Goal: Task Accomplishment & Management: Manage account settings

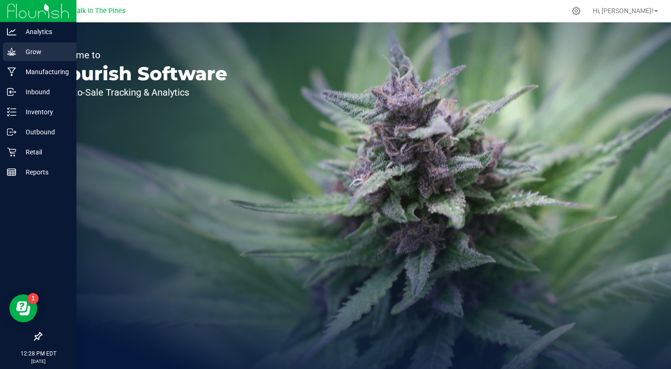
click at [33, 55] on p "Grow" at bounding box center [44, 51] width 56 height 11
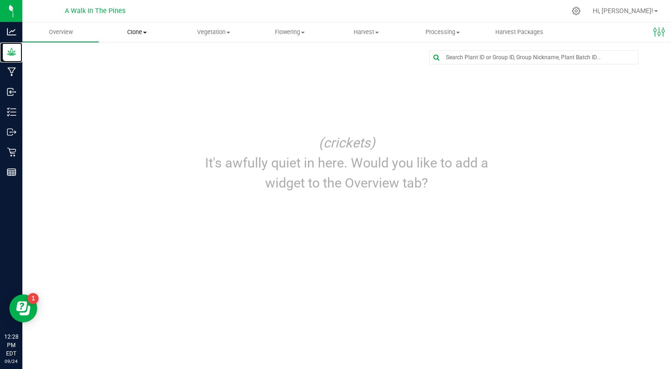
drag, startPoint x: 33, startPoint y: 55, endPoint x: 132, endPoint y: 30, distance: 102.4
click at [132, 30] on div "Analytics Grow Manufacturing Inbound Inventory Outbound Retail Reports 12:28 PM…" at bounding box center [335, 184] width 671 height 369
click at [136, 35] on span "Clone" at bounding box center [137, 32] width 76 height 8
click at [209, 34] on span "Vegetation" at bounding box center [214, 32] width 76 height 8
click at [194, 55] on span "Veg groups" at bounding box center [204, 56] width 59 height 8
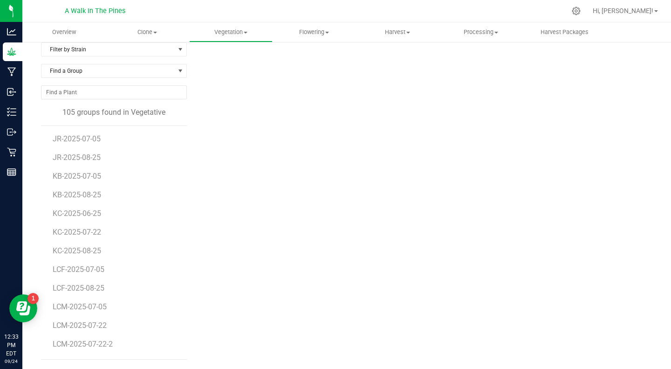
scroll to position [802, 0]
click at [67, 288] on span "LCF-2025-08-25" at bounding box center [80, 287] width 55 height 9
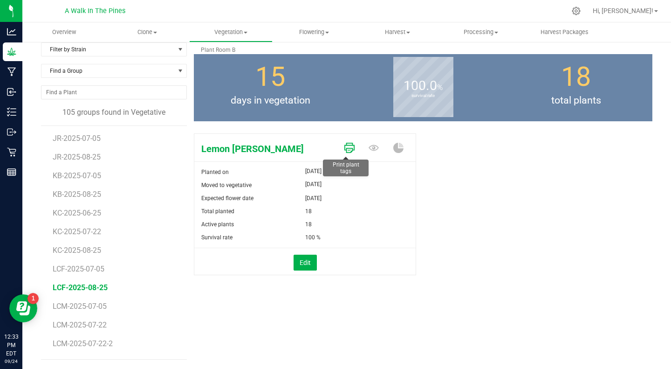
click at [344, 145] on icon at bounding box center [349, 148] width 10 height 10
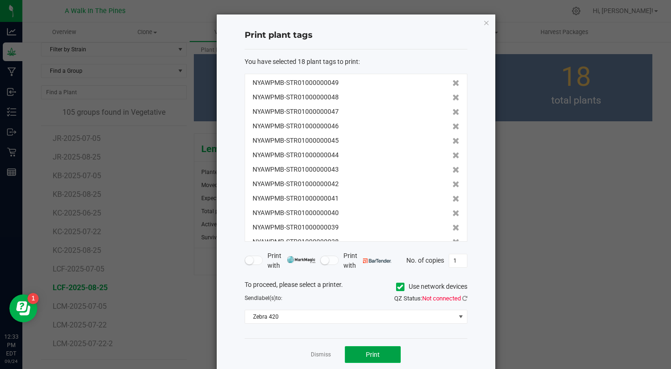
click at [370, 350] on span "Print" at bounding box center [373, 353] width 14 height 7
click at [462, 297] on icon at bounding box center [464, 298] width 5 height 6
click at [358, 349] on button "Print" at bounding box center [373, 354] width 56 height 17
click at [485, 21] on icon "button" at bounding box center [486, 22] width 7 height 11
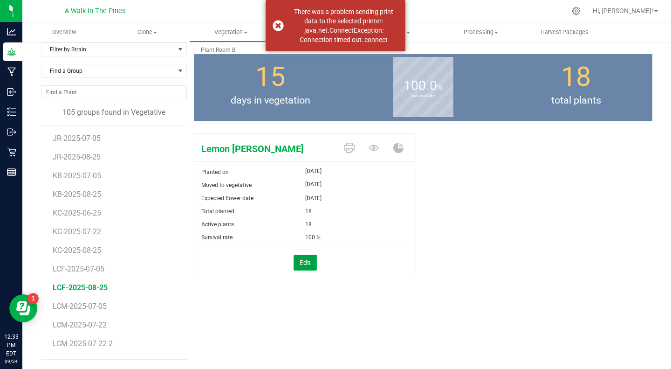
click at [297, 260] on button "Edit" at bounding box center [305, 262] width 23 height 16
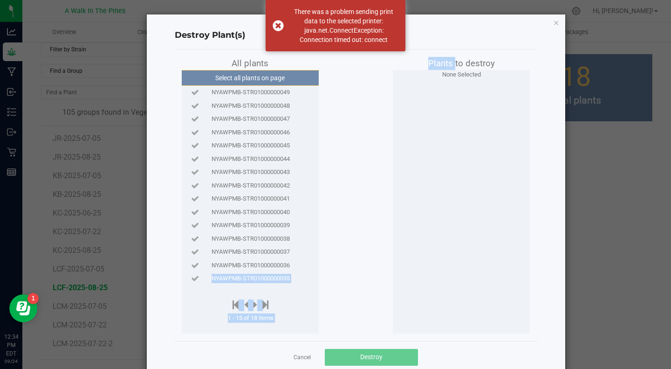
scroll to position [0, 7]
click at [505, 13] on ngb-modal-window "Destroy Plant(s) All plants Select all plants on page NYAWPMB-STR01000000049 NY…" at bounding box center [339, 184] width 678 height 369
click at [553, 24] on icon "button" at bounding box center [556, 22] width 7 height 11
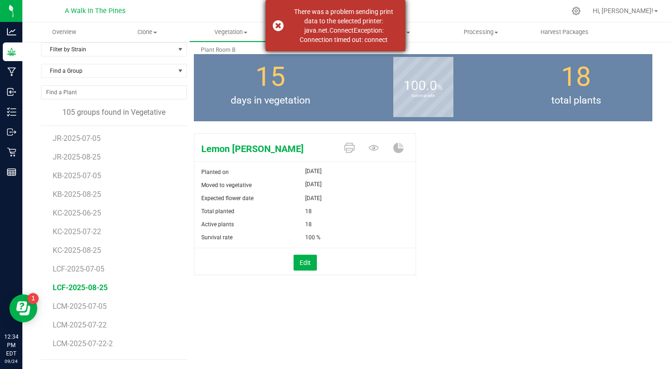
click at [279, 27] on div "There was a problem sending print data to the selected printer: java.net.Connec…" at bounding box center [336, 25] width 140 height 51
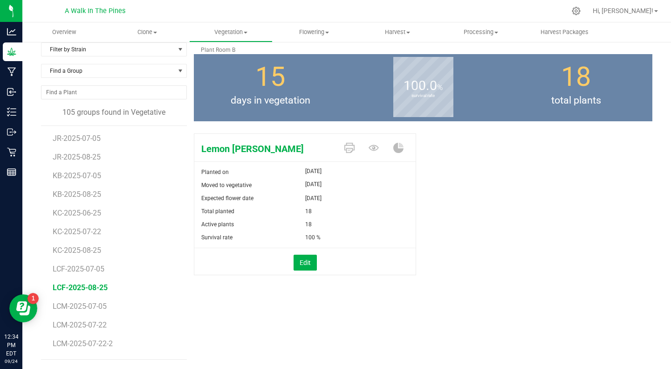
click at [189, 131] on div "Lemon Cherry Fritter Planted on Aug 25, 2025 Moved to vegetative Sep 9, 2025 Ex…" at bounding box center [423, 214] width 473 height 169
click at [304, 261] on button "Edit" at bounding box center [305, 262] width 23 height 16
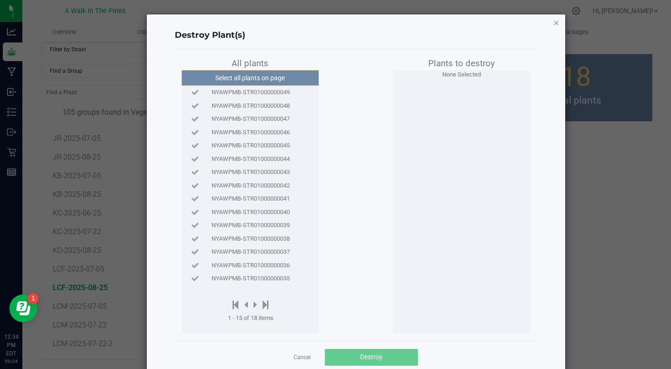
click at [553, 23] on icon "button" at bounding box center [556, 22] width 7 height 11
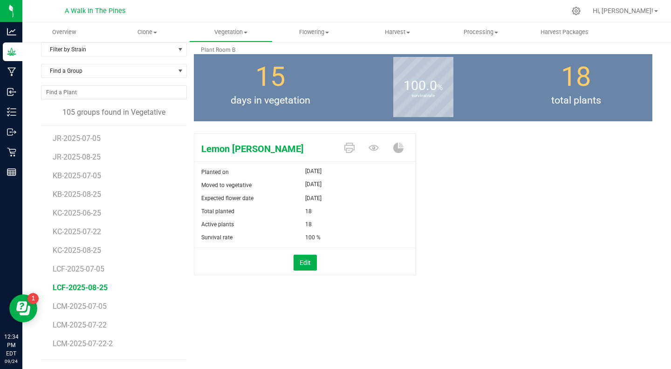
click at [69, 286] on span "LCF-2025-08-25" at bounding box center [80, 287] width 55 height 9
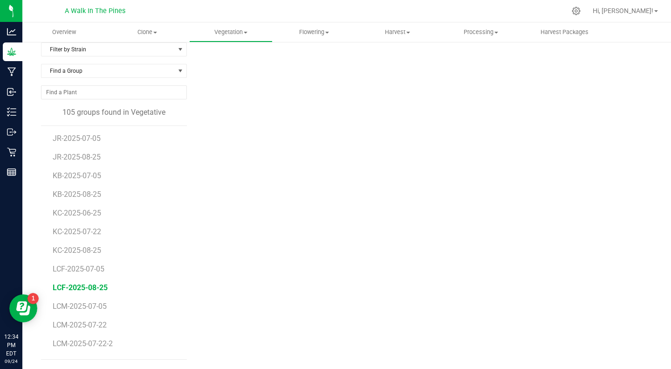
click at [72, 286] on span "LCF-2025-08-25" at bounding box center [80, 287] width 55 height 9
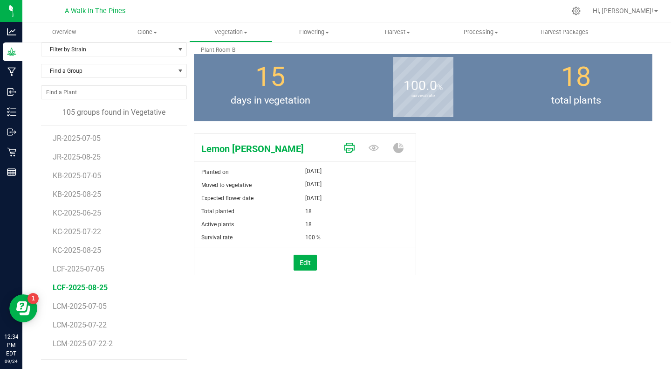
click at [344, 146] on icon at bounding box center [349, 148] width 10 height 10
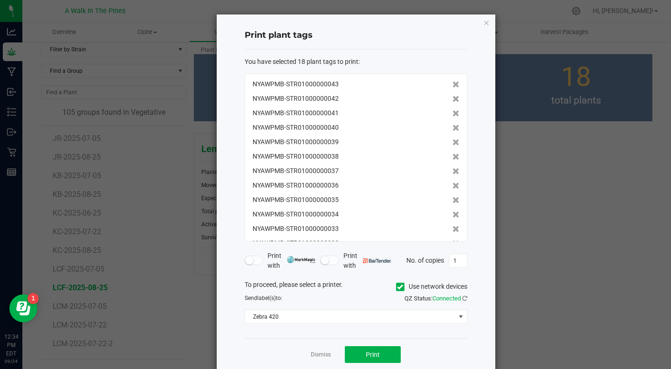
scroll to position [101, 0]
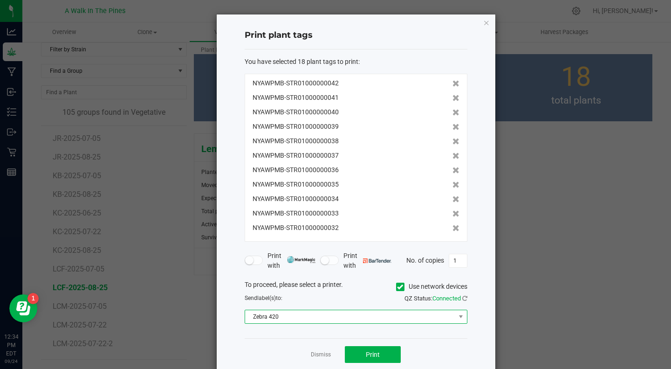
click at [417, 315] on span "Zebra 420" at bounding box center [350, 316] width 210 height 13
click at [472, 326] on div "Print plant tags You have selected 18 plant tags to print : NYAWPMB-STR01000000…" at bounding box center [356, 192] width 279 height 356
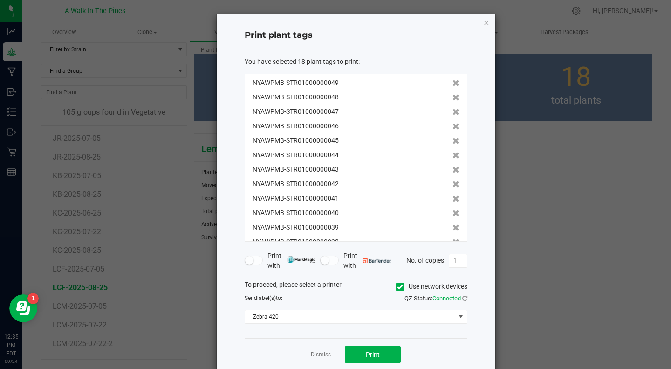
drag, startPoint x: 360, startPoint y: 58, endPoint x: 240, endPoint y: 62, distance: 120.8
click at [240, 62] on div "Print plant tags You have selected 18 plant tags to print : NYAWPMB-STR01000000…" at bounding box center [356, 192] width 279 height 356
drag, startPoint x: 240, startPoint y: 30, endPoint x: 359, endPoint y: 61, distance: 122.8
click at [359, 61] on div "Print plant tags You have selected 18 plant tags to print : NYAWPMB-STR01000000…" at bounding box center [356, 192] width 279 height 356
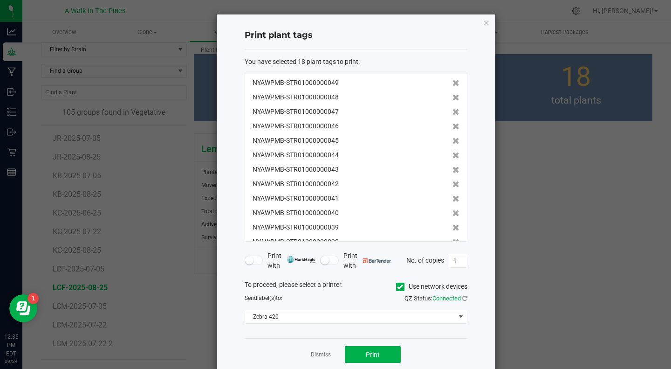
click at [359, 61] on div "You have selected 18 plant tags to print :" at bounding box center [356, 62] width 223 height 10
drag, startPoint x: 366, startPoint y: 61, endPoint x: 237, endPoint y: 33, distance: 131.7
click at [237, 33] on div "Print plant tags You have selected 18 plant tags to print : NYAWPMB-STR01000000…" at bounding box center [356, 192] width 279 height 356
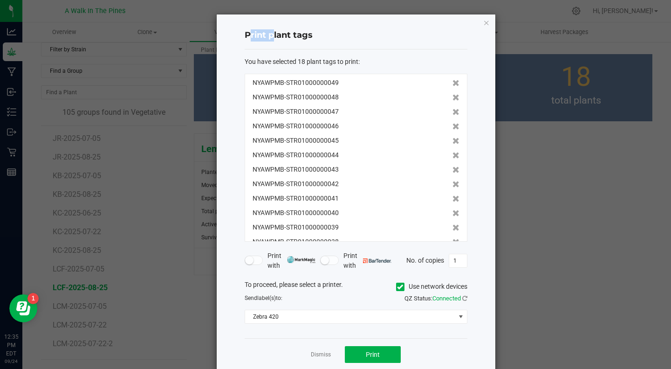
click at [240, 33] on div "Print plant tags You have selected 18 plant tags to print : NYAWPMB-STR01000000…" at bounding box center [356, 192] width 279 height 356
drag, startPoint x: 338, startPoint y: 54, endPoint x: 388, endPoint y: 64, distance: 50.9
click at [388, 64] on div "Print plant tags You have selected 18 plant tags to print : NYAWPMB-STR01000000…" at bounding box center [356, 192] width 279 height 356
click at [388, 64] on div "You have selected 18 plant tags to print :" at bounding box center [356, 62] width 223 height 10
drag, startPoint x: 365, startPoint y: 63, endPoint x: 238, endPoint y: 38, distance: 129.6
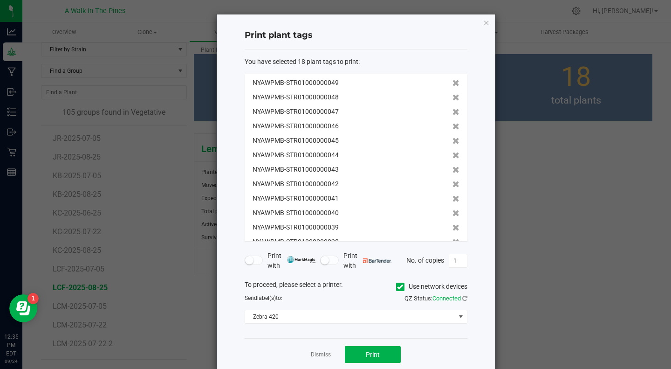
click at [238, 38] on div "Print plant tags You have selected 18 plant tags to print : NYAWPMB-STR01000000…" at bounding box center [356, 192] width 279 height 356
drag, startPoint x: 241, startPoint y: 32, endPoint x: 364, endPoint y: 67, distance: 127.8
click at [364, 67] on div "Print plant tags You have selected 18 plant tags to print : NYAWPMB-STR01000000…" at bounding box center [356, 192] width 279 height 356
click at [364, 67] on div "You have selected 18 plant tags to print : NYAWPMB-STR01000000049 NYAWPMB-STR01…" at bounding box center [356, 149] width 223 height 185
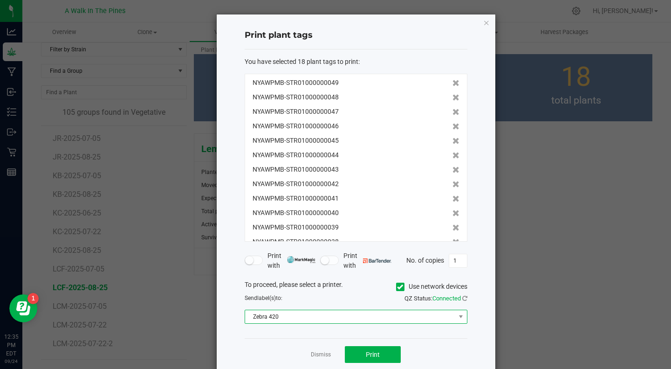
click at [352, 323] on span "Zebra 420" at bounding box center [356, 316] width 223 height 14
click at [325, 300] on div "Send label(s) to:" at bounding box center [297, 298] width 118 height 8
click at [397, 287] on icon at bounding box center [400, 287] width 6 height 0
click at [0, 0] on input "Use network devices" at bounding box center [0, 0] width 0 height 0
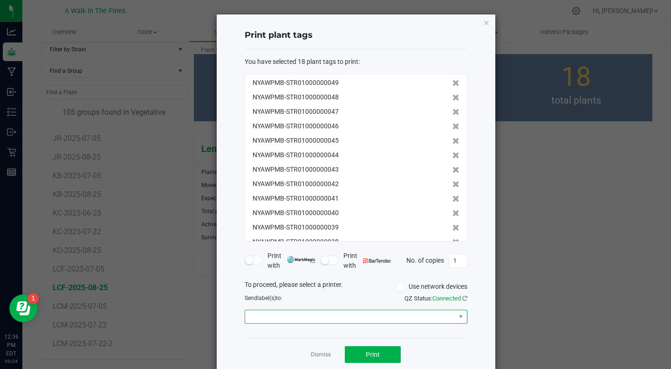
click at [314, 318] on span at bounding box center [350, 316] width 210 height 13
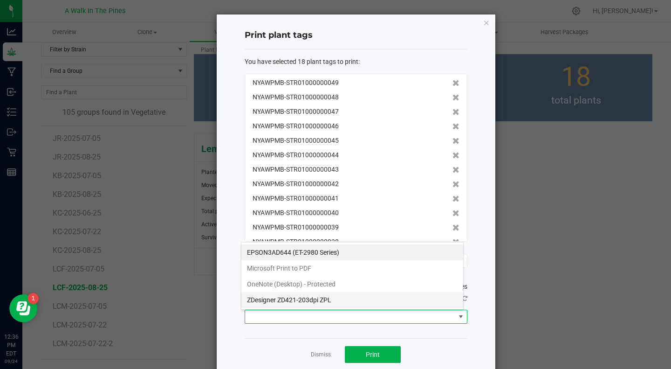
click at [295, 299] on ZPL "ZDesigner ZD421-203dpi ZPL" at bounding box center [352, 300] width 222 height 16
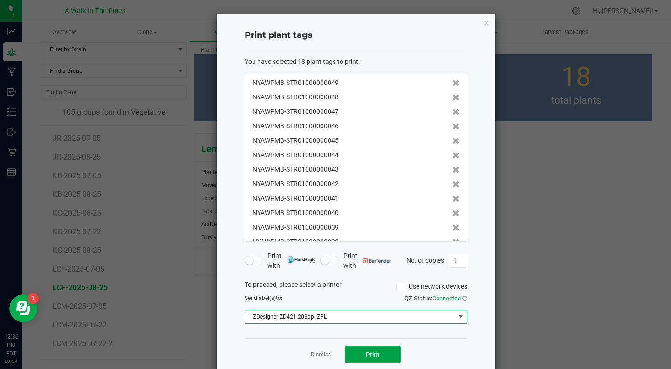
click at [366, 357] on span "Print" at bounding box center [373, 353] width 14 height 7
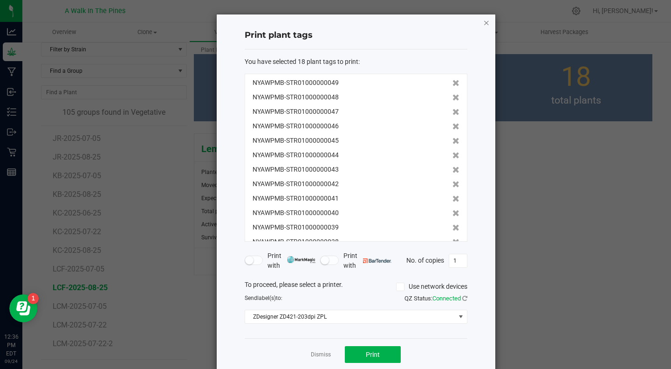
click at [483, 19] on icon "button" at bounding box center [486, 22] width 7 height 11
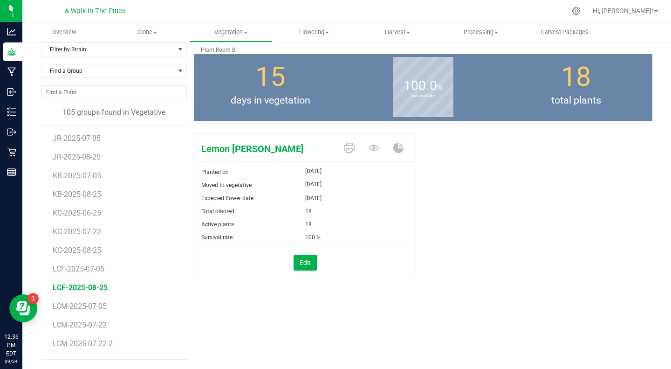
click at [396, 259] on div "Edit" at bounding box center [304, 262] width 235 height 16
click at [349, 149] on icon at bounding box center [349, 148] width 10 height 10
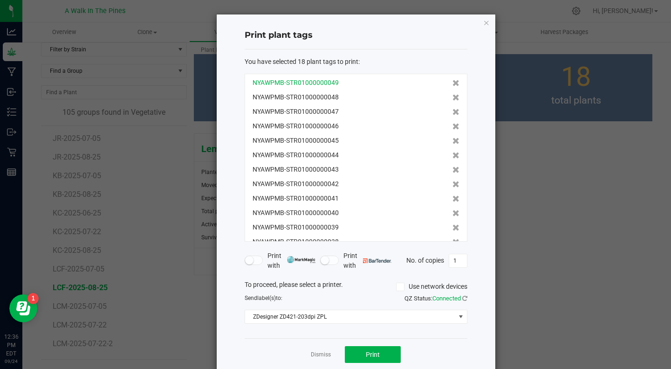
click at [261, 83] on span "NYAWPMB-STR01000000049" at bounding box center [296, 83] width 86 height 10
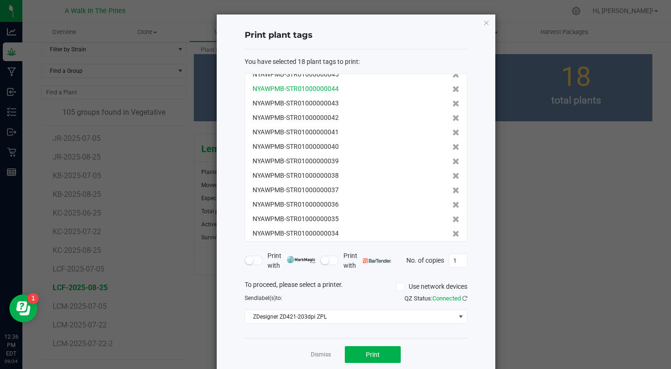
scroll to position [67, 0]
click at [505, 204] on ngb-modal-window "Print plant tags You have selected 18 plant tags to print : NYAWPMB-STR01000000…" at bounding box center [339, 184] width 678 height 369
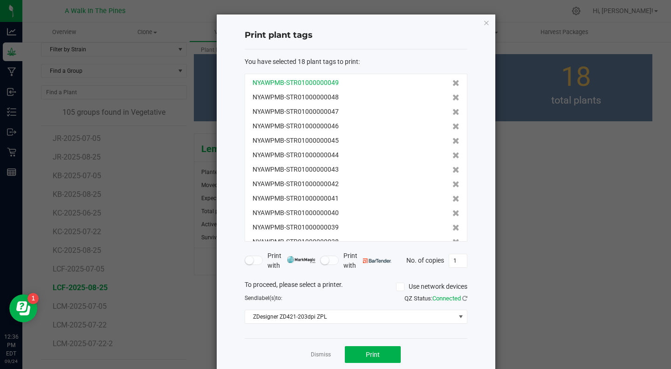
click at [292, 85] on span "NYAWPMB-STR01000000049" at bounding box center [296, 83] width 86 height 10
click at [308, 79] on span "NYAWPMB-STR01000000049" at bounding box center [296, 83] width 86 height 10
click at [355, 82] on div "NYAWPMB-STR01000000049" at bounding box center [356, 83] width 207 height 10
click at [483, 21] on icon "button" at bounding box center [486, 22] width 7 height 11
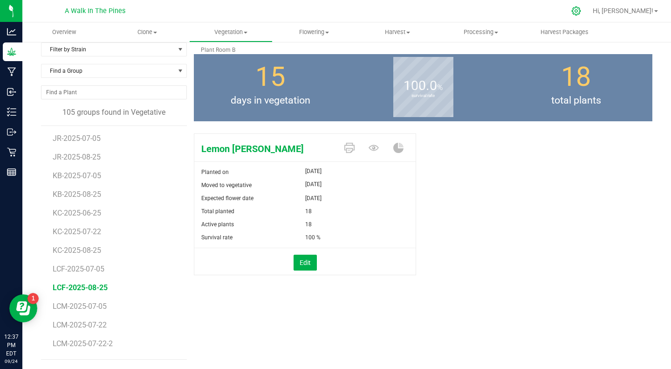
click at [588, 15] on div at bounding box center [576, 11] width 23 height 20
click at [581, 12] on icon at bounding box center [576, 11] width 10 height 10
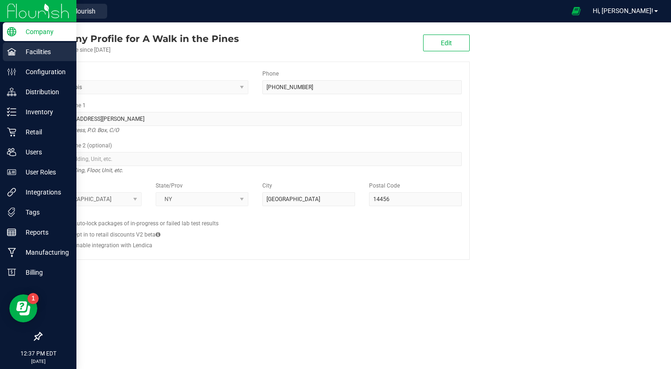
click at [22, 50] on p "Facilities" at bounding box center [44, 51] width 56 height 11
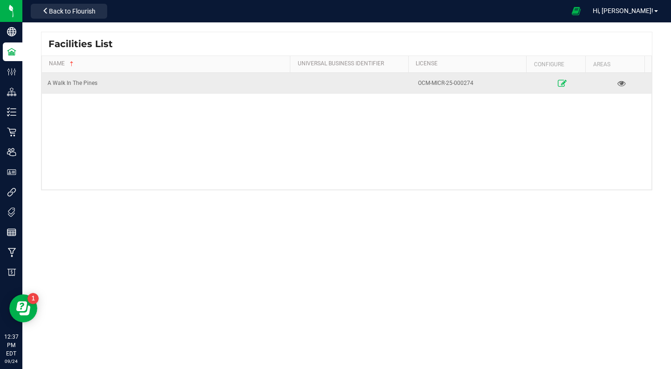
click at [557, 84] on icon at bounding box center [561, 83] width 9 height 7
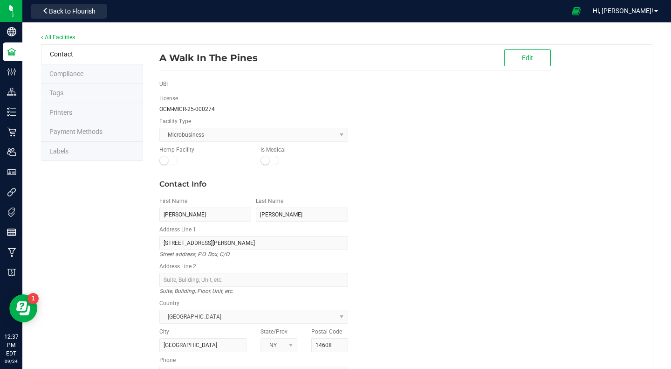
click at [63, 154] on li "Labels" at bounding box center [92, 152] width 102 height 20
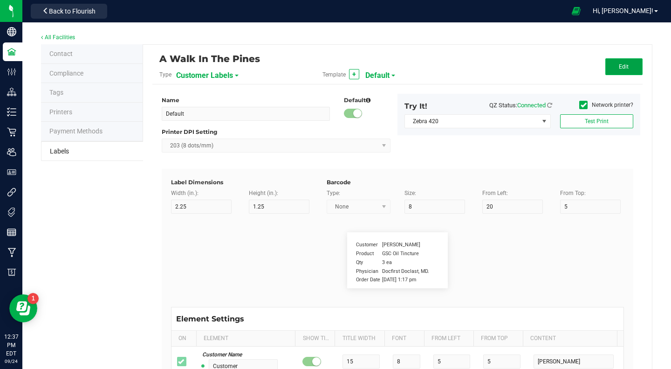
click at [605, 66] on button "Edit" at bounding box center [623, 66] width 37 height 17
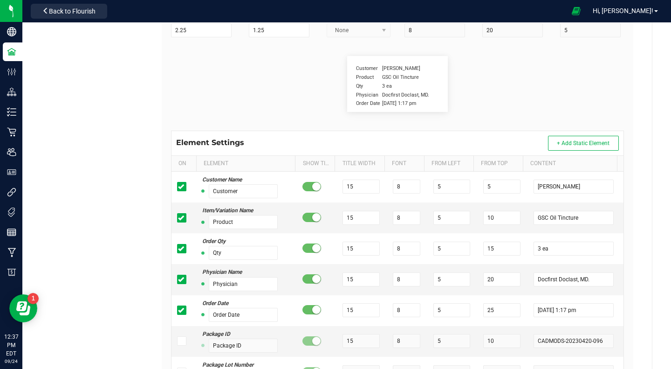
scroll to position [176, 0]
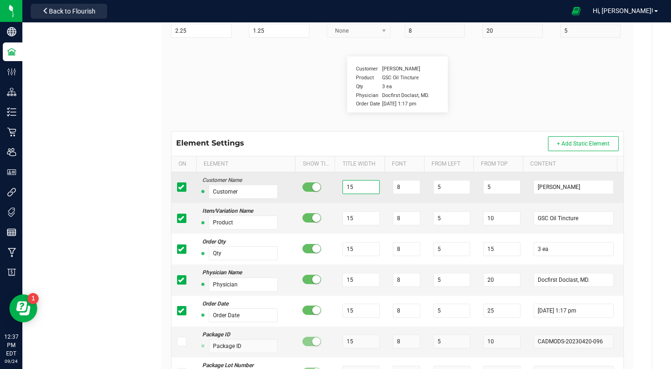
click at [355, 190] on input "15" at bounding box center [361, 187] width 37 height 14
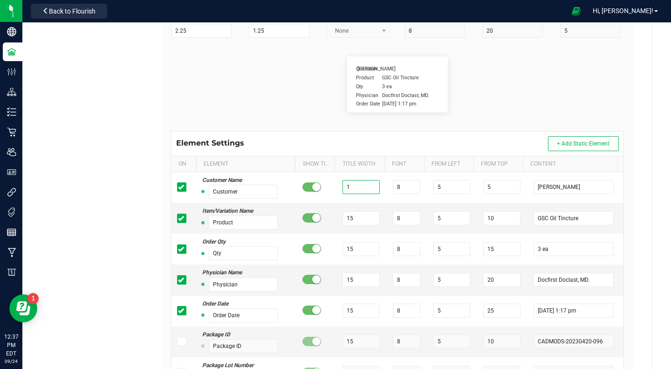
type input "15"
click at [509, 93] on flourish-label-viewer "Customer Firstname Lastname Product GSC Oil Tincture Qty 3 ea Physician Docfirs…" at bounding box center [397, 84] width 453 height 56
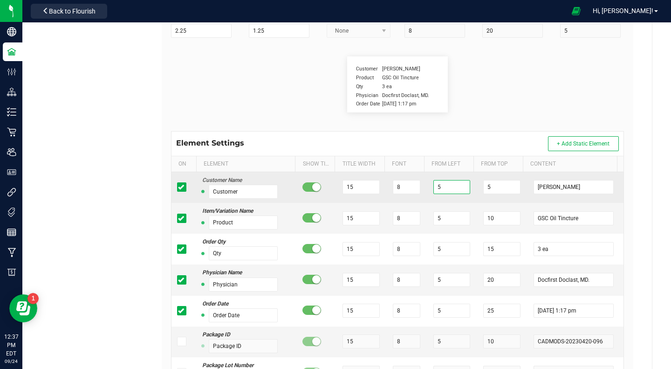
click at [450, 187] on input "5" at bounding box center [451, 187] width 37 height 14
type input "4"
type input "5"
type input "6"
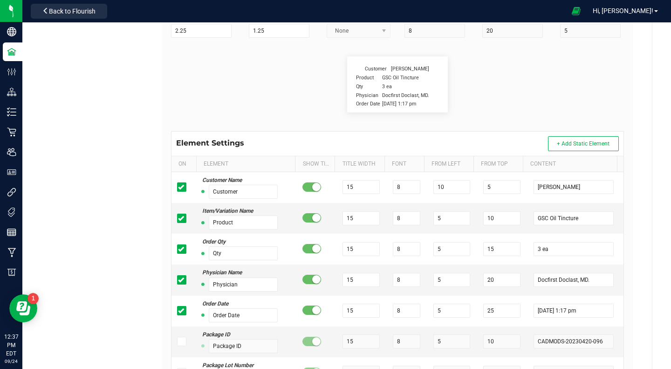
click at [490, 115] on div "Customer Firstname Lastname Product GSC Oil Tincture Qty 3 ea Physician Docfirs…" at bounding box center [397, 84] width 467 height 93
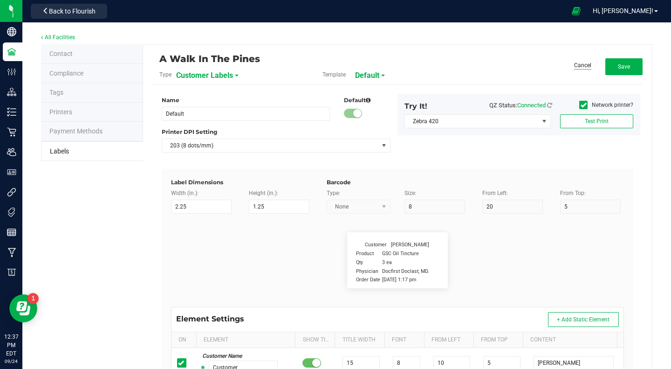
click at [577, 67] on link "Cancel" at bounding box center [582, 66] width 17 height 8
type input "5"
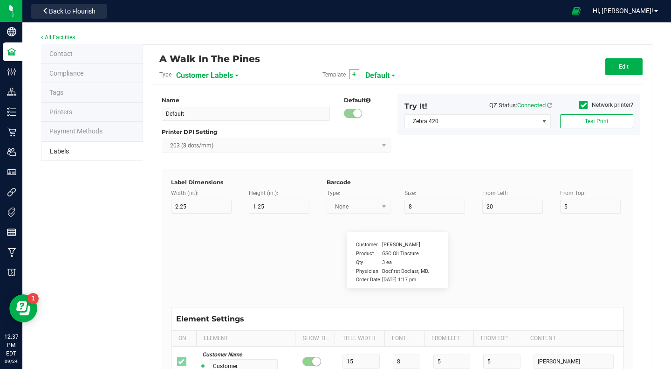
click at [231, 76] on span "Customer Labels" at bounding box center [204, 76] width 57 height 16
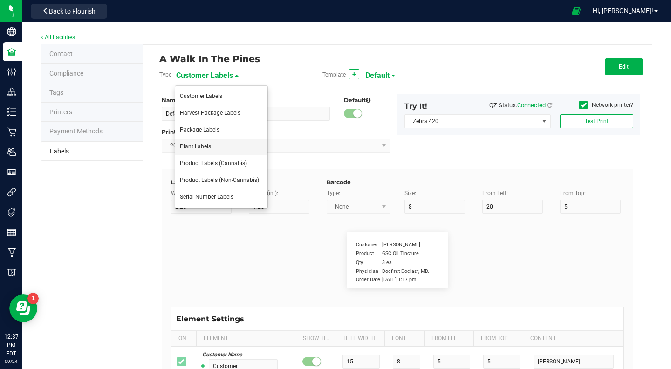
click at [222, 145] on li "Plant Labels" at bounding box center [221, 146] width 92 height 17
type input "10"
type input "2"
type input "Plant ID:"
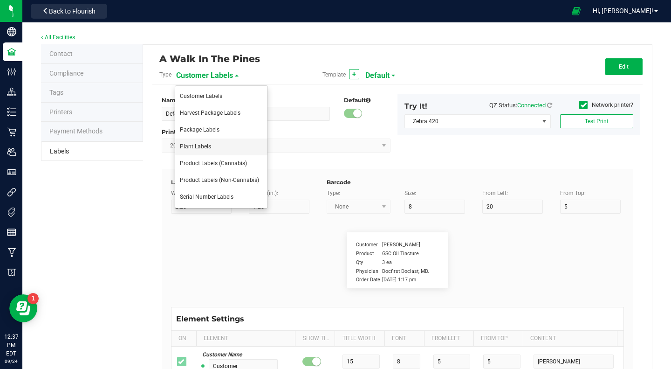
type input "10"
type input "6"
type input "12"
type input "25"
type input "CADMOCV-20230420-001201"
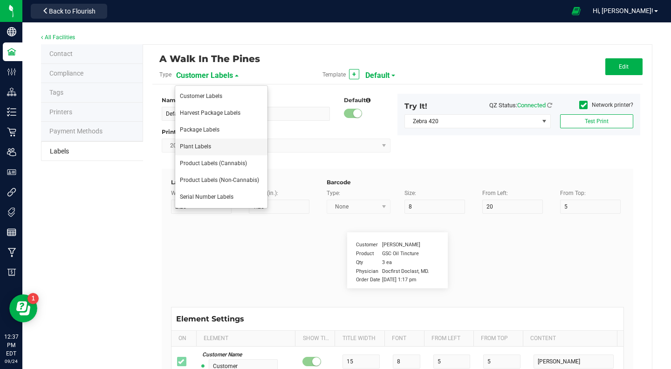
type input "14"
type input "13"
type input "-2"
type input "5"
type input "Lemon [PERSON_NAME]"
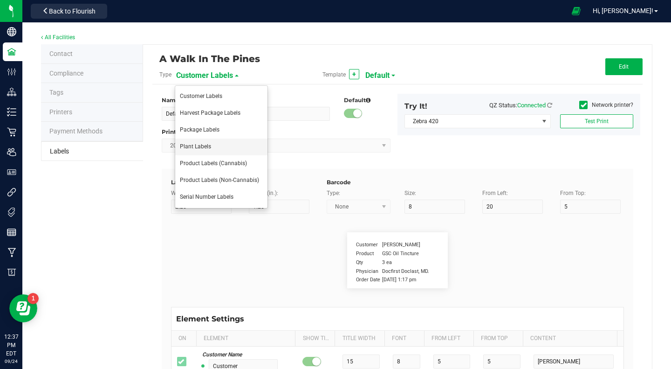
type input "Batch Number:"
type input "25"
type input "10"
type input "12"
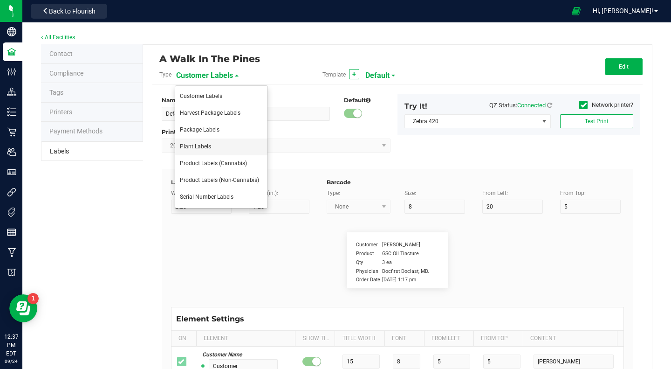
type input "Gelato Group"
type input "Alive Count"
type input "52"
type input "16"
type input "420"
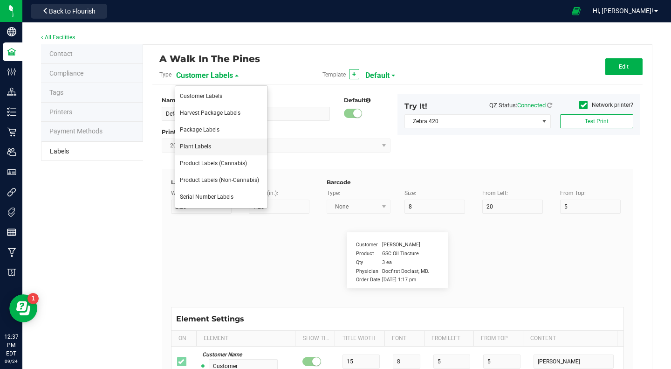
type input "Origin Group"
type input "25"
type input "3"
type input "24"
type input "Gelato Group"
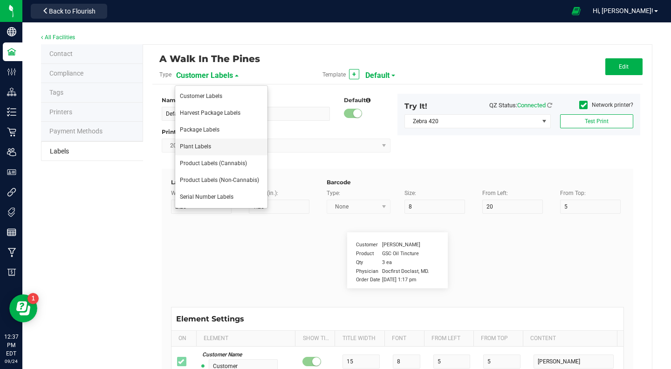
type input "Origin Package ID"
type input "25"
type input "3"
type input "28"
type input "9358338206076023"
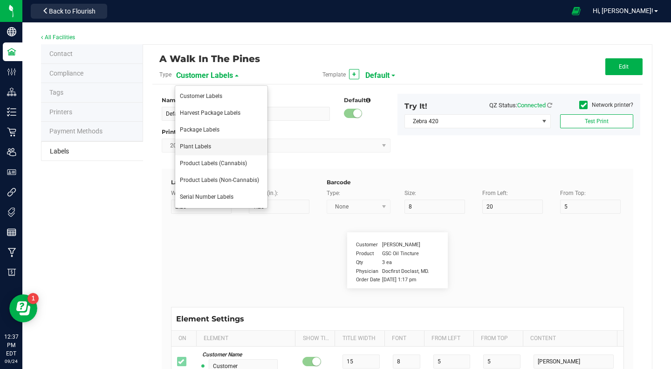
type input "Origin Package's Origin Group Name"
type input "25"
type input "3"
type input "32"
type input "Gelato Group"
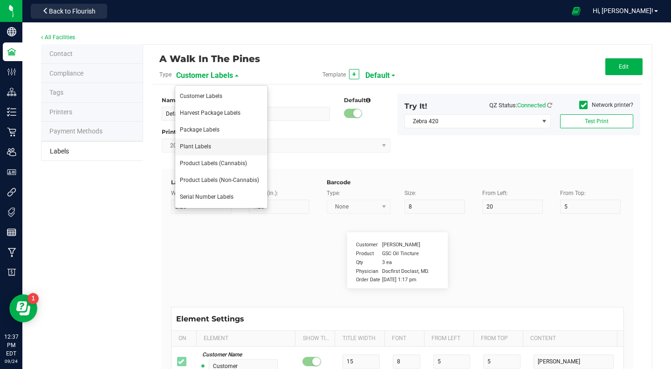
type input "Origin Package's Origin Plant ID"
type input "25"
type input "3"
type input "36"
type input "0002068266882390"
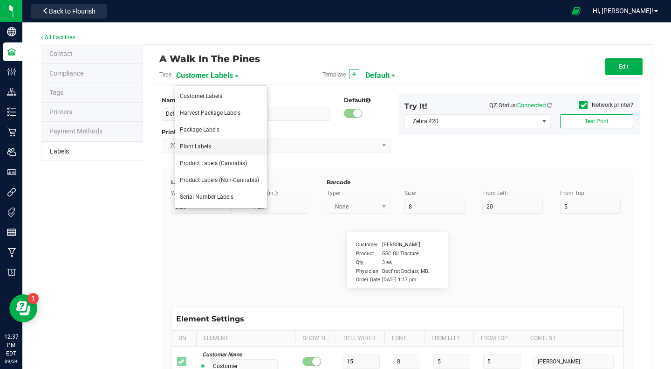
type input "Plant Timestamp"
type input "25"
type input "3"
type input "40"
type input "[DATE] 10:14pm"
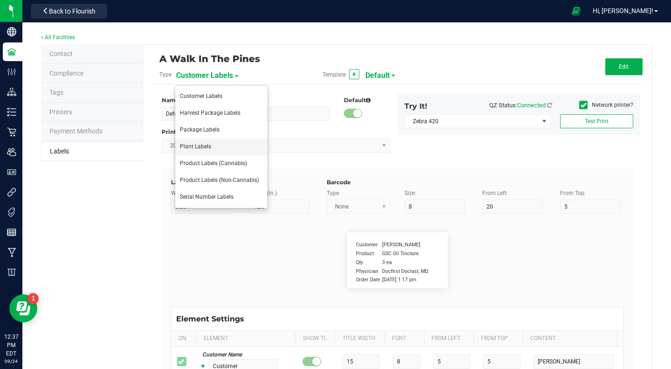
type input "Plant Batch"
type input "25"
type input "3"
type input "46"
type input "1A400620000DEMO0000001"
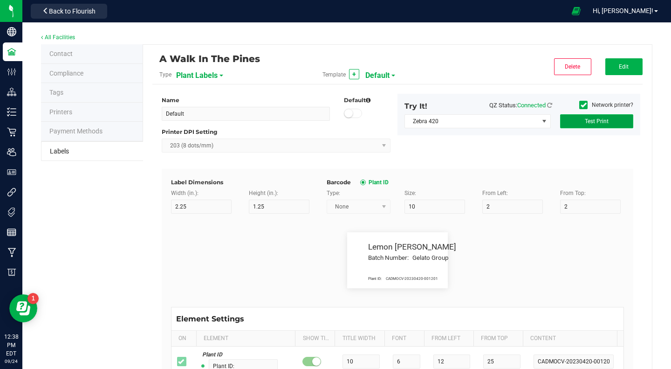
click at [587, 120] on span "Test Print" at bounding box center [597, 121] width 24 height 7
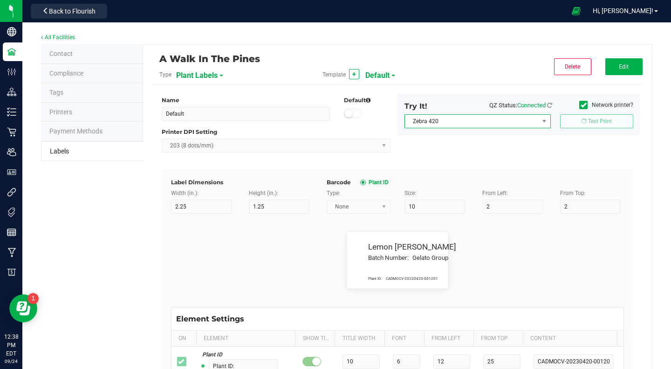
click at [530, 120] on span "Zebra 420" at bounding box center [472, 121] width 134 height 13
click at [581, 105] on icon at bounding box center [584, 105] width 6 height 0
click at [0, 0] on input "Network printer?" at bounding box center [0, 0] width 0 height 0
click at [503, 121] on span "EPSON3AD644 (ET-2980 Series)" at bounding box center [472, 121] width 134 height 13
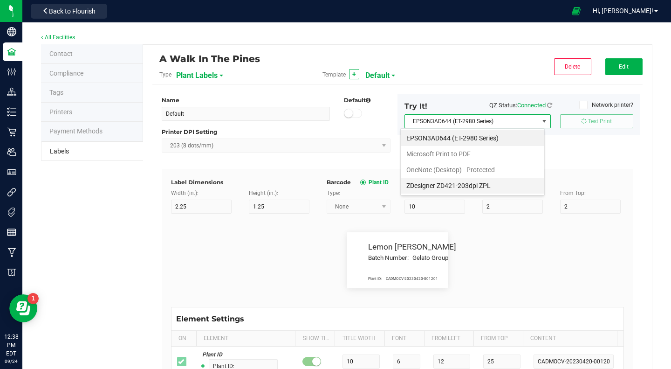
click at [451, 180] on ZPL "ZDesigner ZD421-203dpi ZPL" at bounding box center [473, 186] width 144 height 16
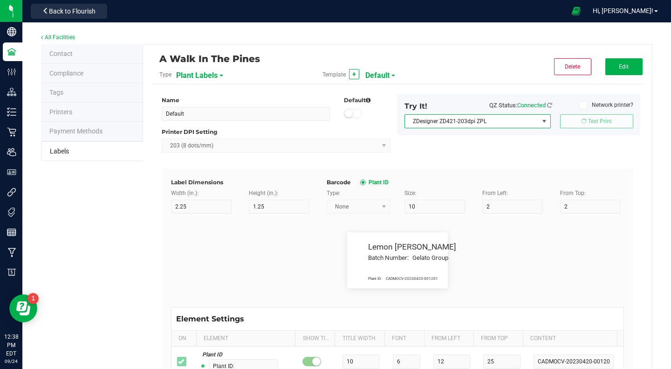
click at [556, 152] on div "Name Default Default Printer DPI Setting 203 (8 dots/mm) Try It! QZ Status: Con…" at bounding box center [398, 131] width 486 height 75
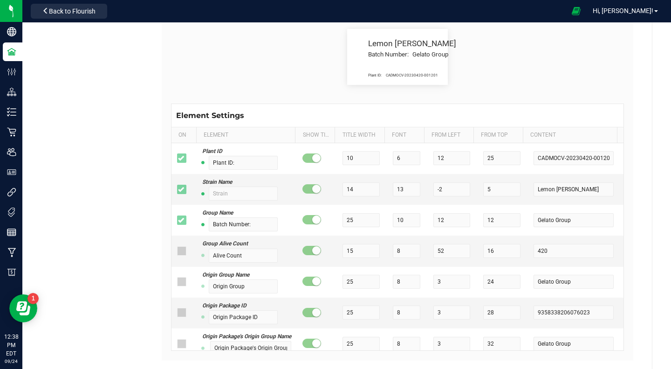
scroll to position [0, 0]
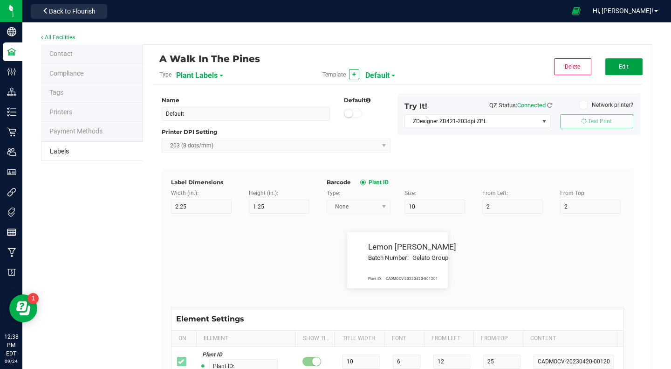
click at [605, 69] on button "Edit" at bounding box center [623, 66] width 37 height 17
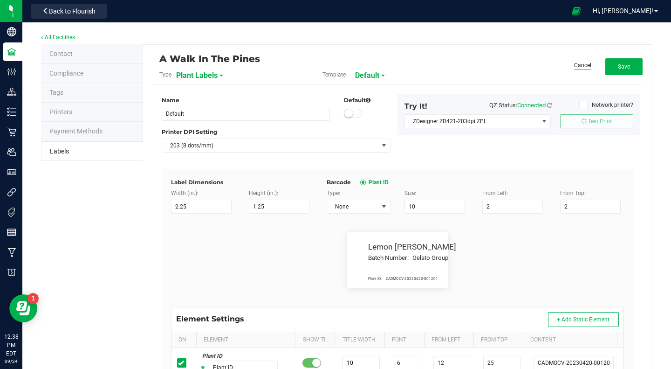
click at [574, 64] on link "Cancel" at bounding box center [582, 66] width 17 height 8
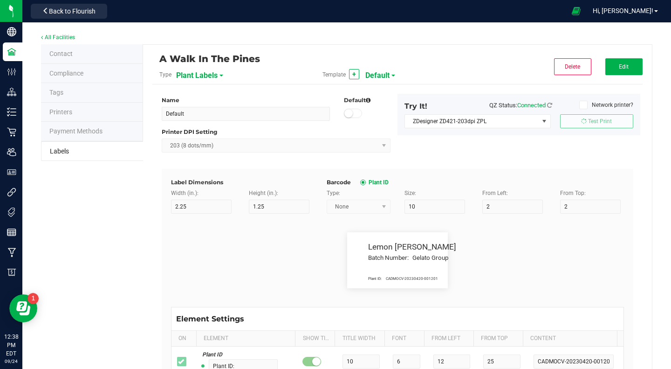
click at [549, 146] on div "Name Default Default Printer DPI Setting 203 (8 dots/mm) Try It! QZ Status: Con…" at bounding box center [398, 131] width 486 height 75
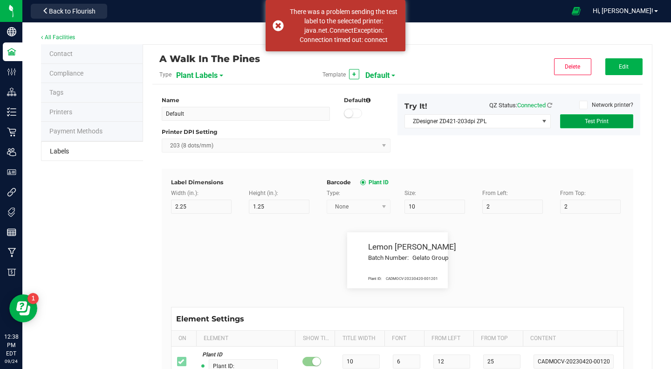
click at [579, 124] on button "Test Print" at bounding box center [596, 121] width 73 height 14
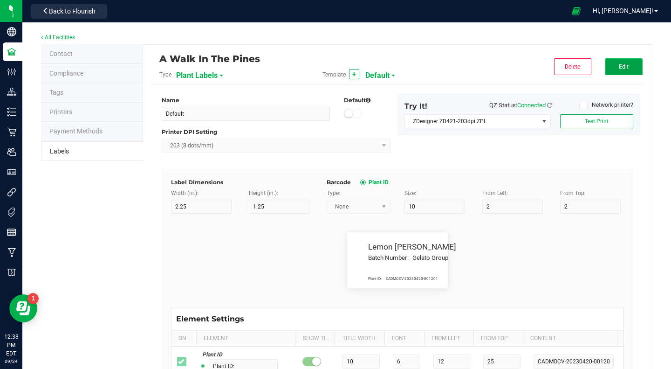
click at [619, 67] on span "Edit" at bounding box center [624, 66] width 10 height 7
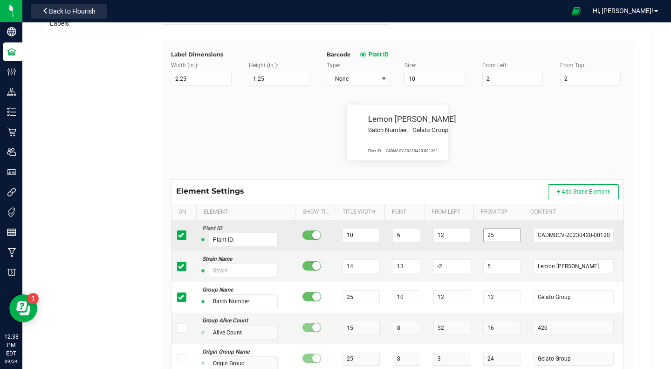
scroll to position [127, 0]
click at [450, 233] on input "12" at bounding box center [451, 235] width 37 height 14
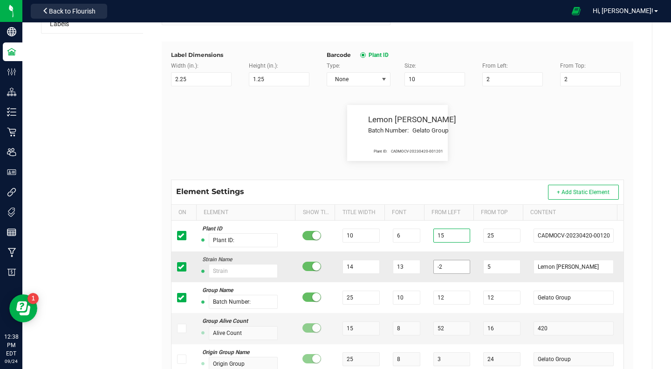
type input "15"
click at [445, 266] on input "-2" at bounding box center [451, 267] width 37 height 14
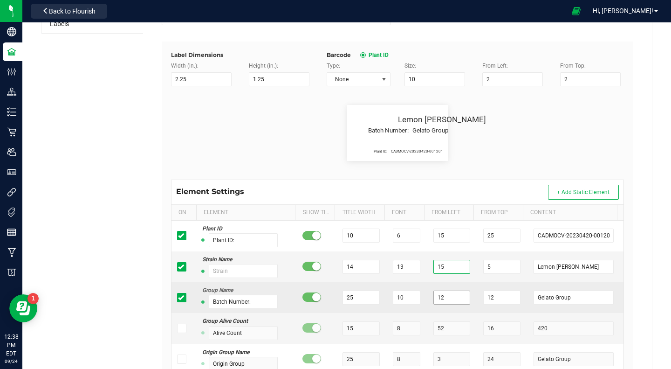
type input "15"
click at [443, 295] on input "12" at bounding box center [451, 297] width 37 height 14
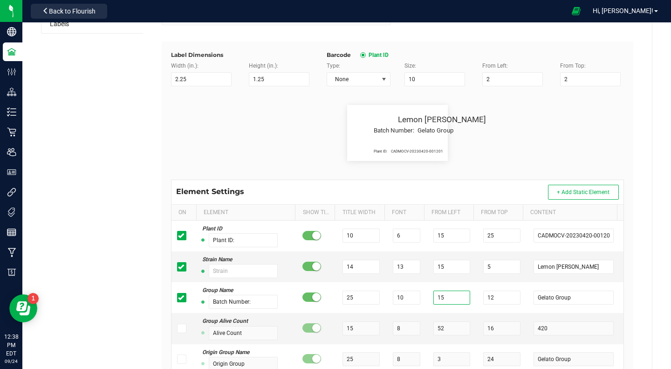
scroll to position [0, 0]
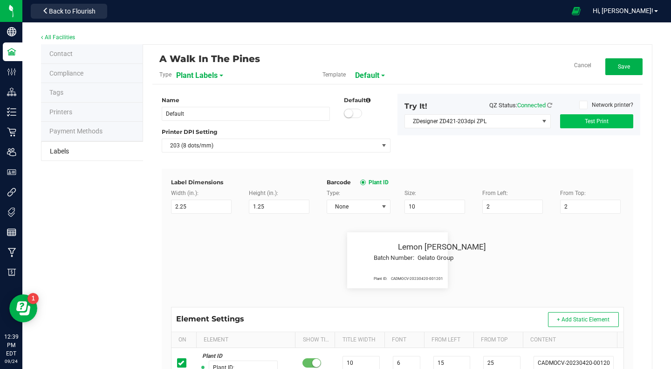
type input "15"
click at [566, 124] on button "Test Print" at bounding box center [596, 121] width 73 height 14
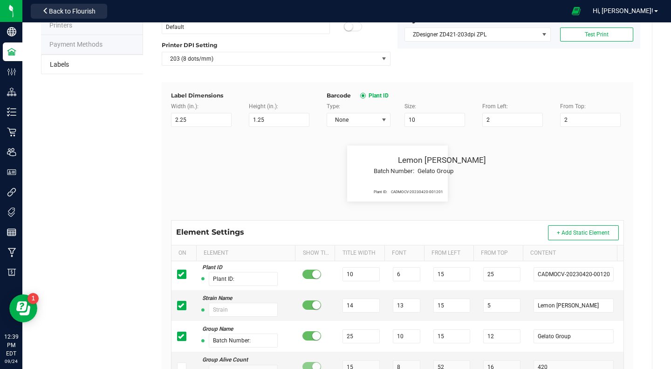
scroll to position [1, 0]
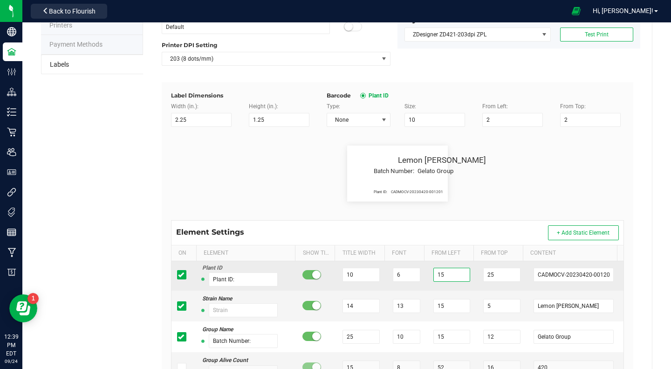
click at [446, 276] on input "15" at bounding box center [451, 275] width 37 height 14
type input "1"
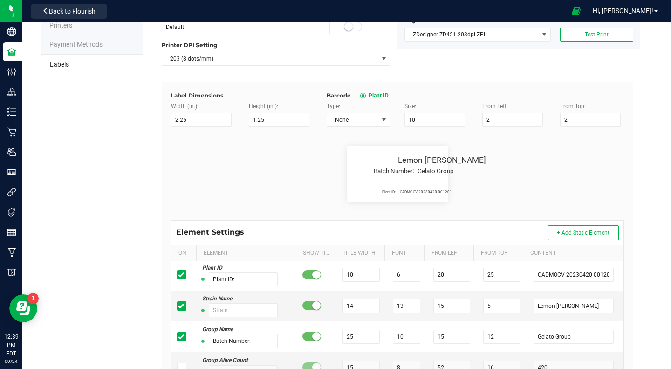
click at [523, 193] on flourish-label-viewer "Plant ID: CADMOCV-20230420-001201 Lemon [PERSON_NAME] Batch Number: Gelato Group" at bounding box center [397, 173] width 453 height 56
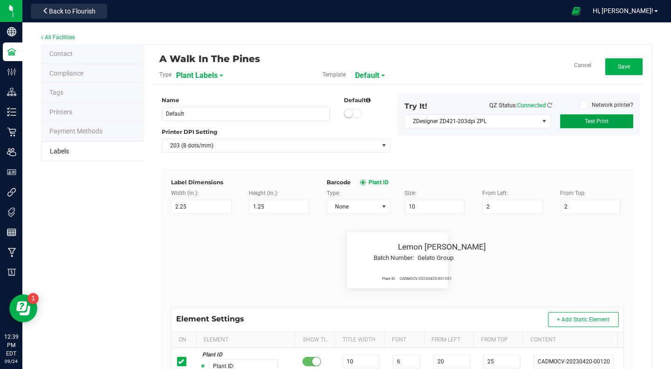
click at [590, 127] on button "Test Print" at bounding box center [596, 121] width 73 height 14
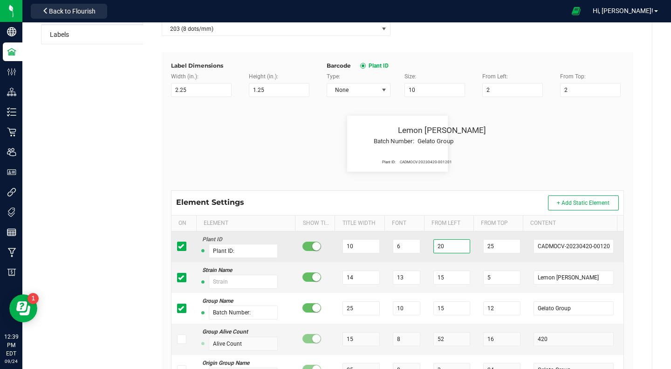
click at [442, 247] on input "20" at bounding box center [451, 246] width 37 height 14
type input "2"
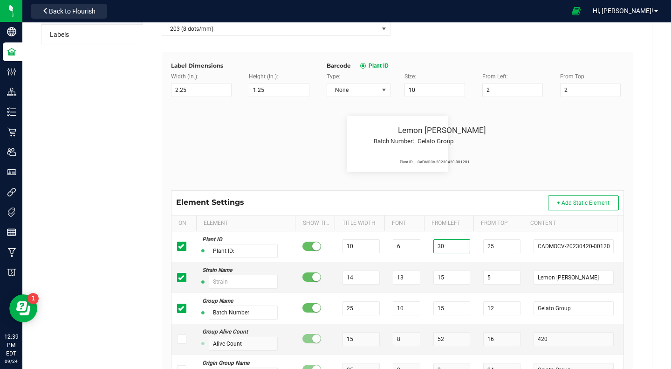
type input "30"
click at [534, 155] on flourish-label-viewer "Plant ID: CADMOCV-20230420-001201 Lemon [PERSON_NAME] Batch Number: Gelato Group" at bounding box center [397, 144] width 453 height 56
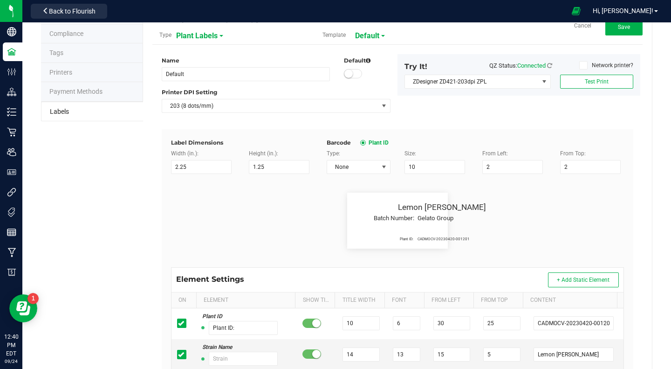
scroll to position [21, 0]
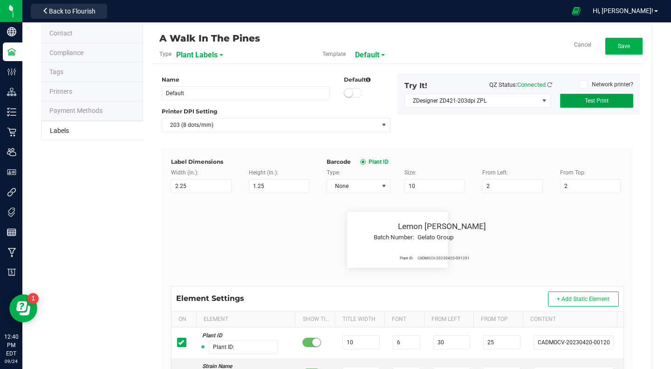
click at [575, 101] on button "Test Print" at bounding box center [596, 101] width 73 height 14
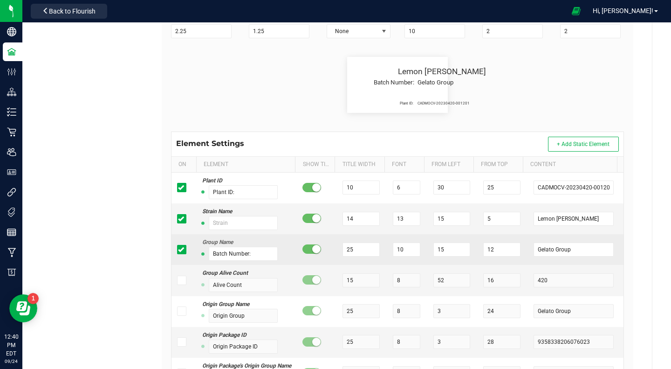
scroll to position [6, 0]
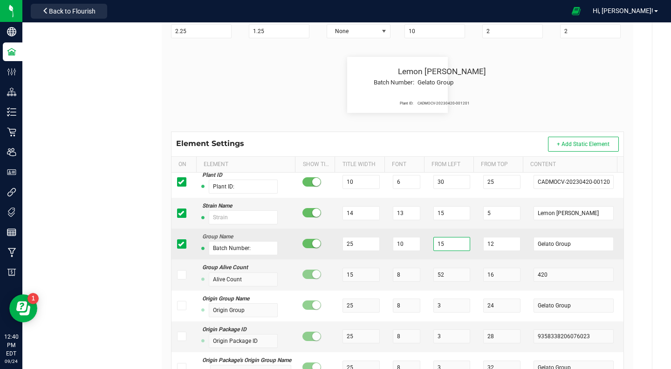
click at [439, 245] on input "15" at bounding box center [451, 244] width 37 height 14
type input "1"
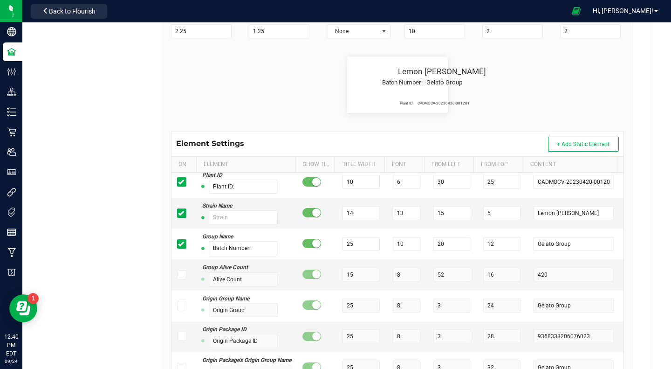
click at [563, 74] on flourish-label-viewer "Plant ID: CADMOCV-20230420-001201 Lemon [PERSON_NAME] Batch Number: Gelato Group" at bounding box center [397, 85] width 453 height 56
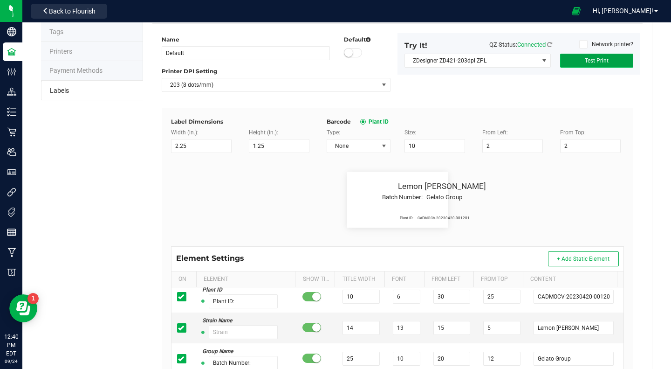
click at [593, 60] on span "Test Print" at bounding box center [597, 60] width 24 height 7
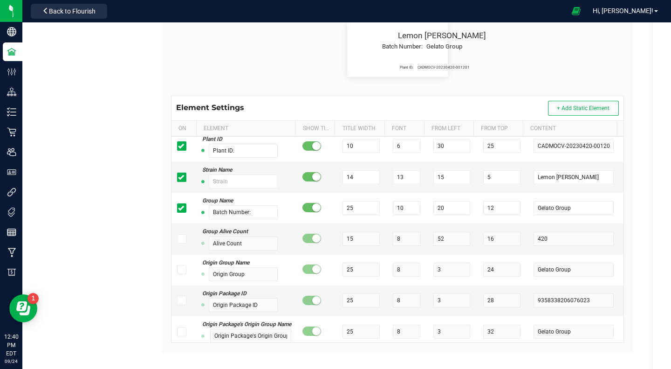
scroll to position [211, 0]
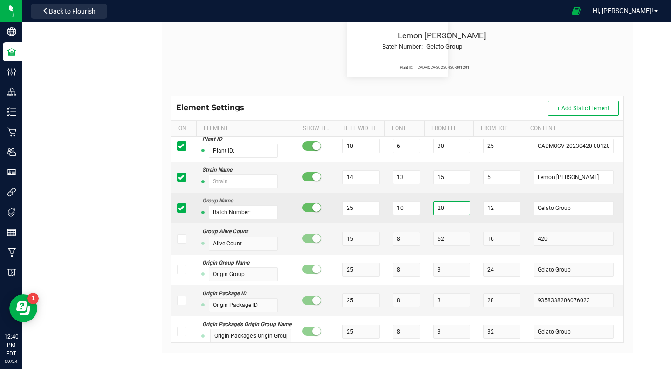
click at [447, 208] on input "20" at bounding box center [451, 208] width 37 height 14
type input "2"
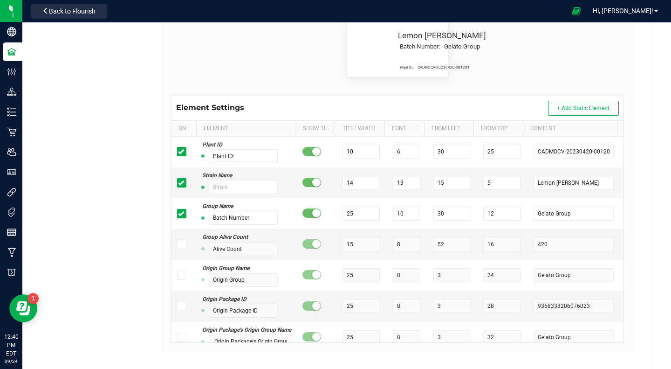
click at [536, 71] on flourish-label-viewer "Plant ID: CADMOCV-20230420-001201 Lemon [PERSON_NAME] Batch Number: Gelato Group" at bounding box center [397, 49] width 453 height 56
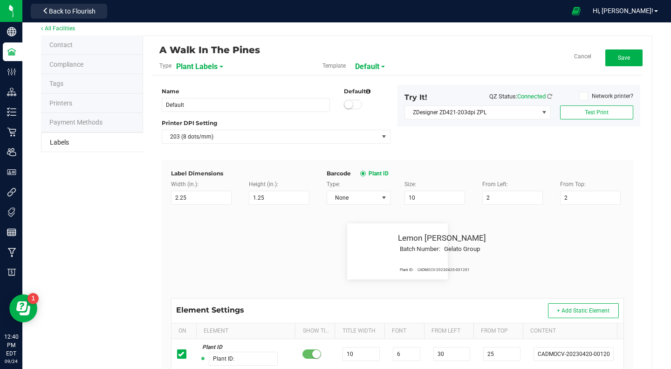
scroll to position [8, 0]
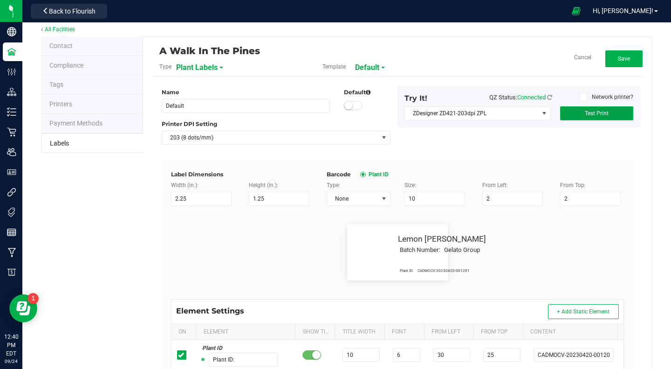
click at [585, 112] on span "Test Print" at bounding box center [597, 113] width 24 height 7
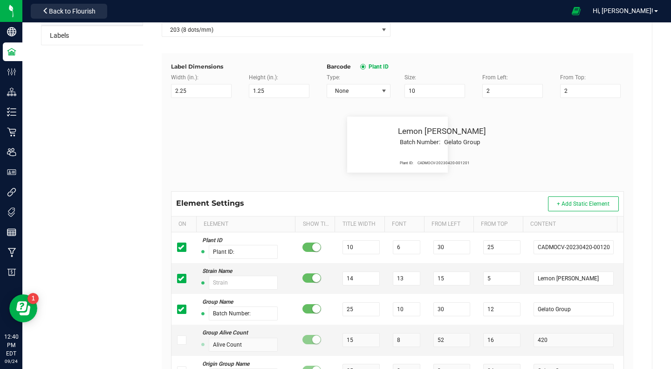
scroll to position [155, 0]
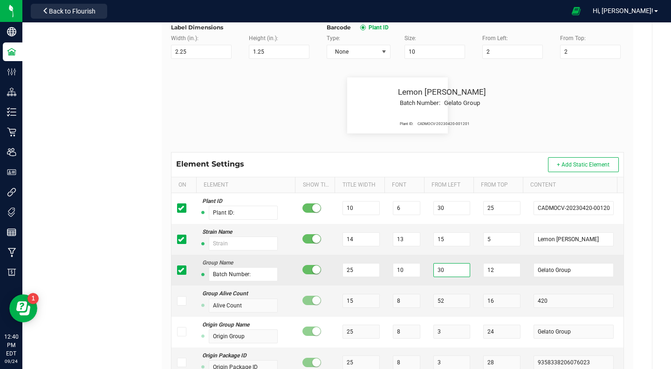
click at [439, 270] on input "30" at bounding box center [451, 270] width 37 height 14
type input "3"
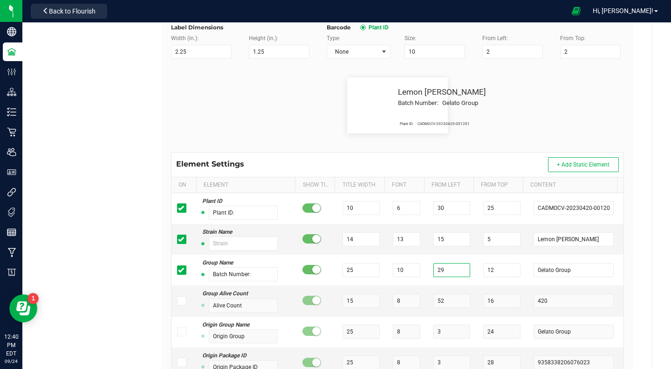
type input "29"
click at [547, 79] on flourish-label-viewer "Plant ID: CADMOCV-20230420-001201 Lemon [PERSON_NAME] Batch Number: Gelato Group" at bounding box center [397, 105] width 453 height 56
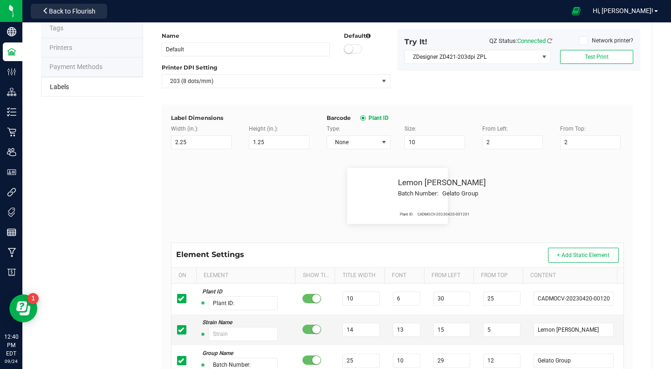
scroll to position [63, 0]
click at [591, 55] on span "Test Print" at bounding box center [597, 58] width 24 height 7
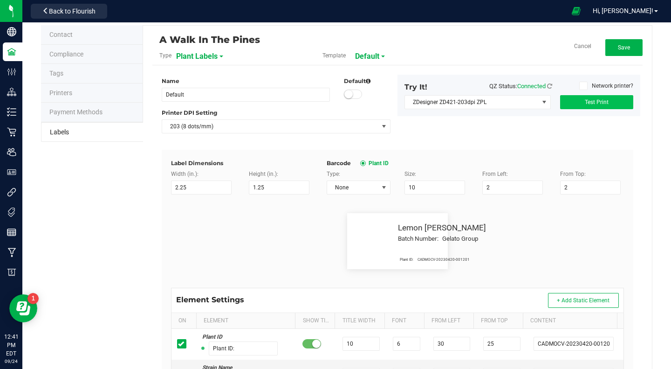
scroll to position [16, 0]
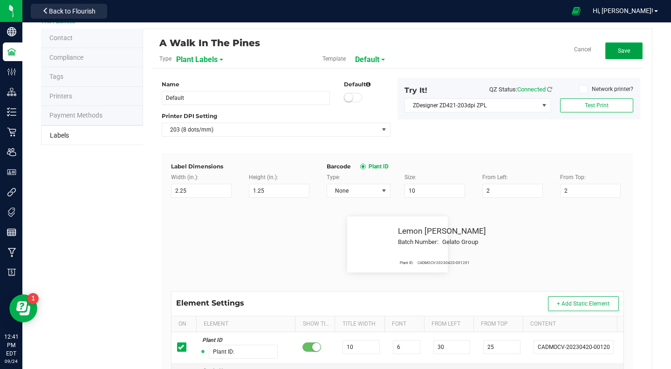
click at [618, 52] on span "Save" at bounding box center [624, 51] width 12 height 7
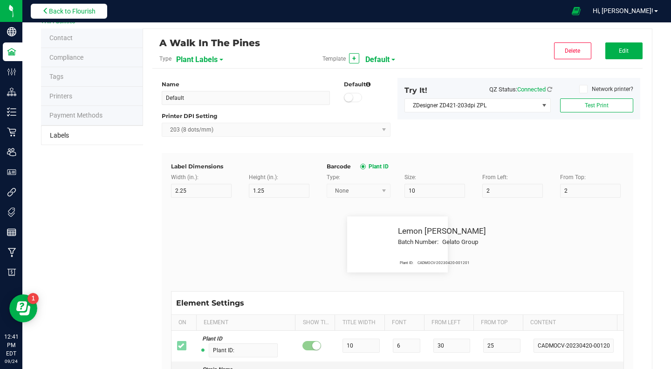
click at [76, 12] on span "Back to Flourish" at bounding box center [72, 10] width 47 height 7
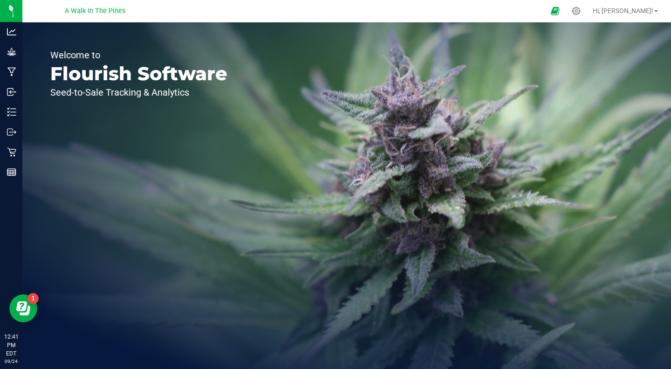
click at [507, 199] on div "Welcome to Flourish Software Seed-to-Sale Tracking & Analytics" at bounding box center [346, 195] width 649 height 346
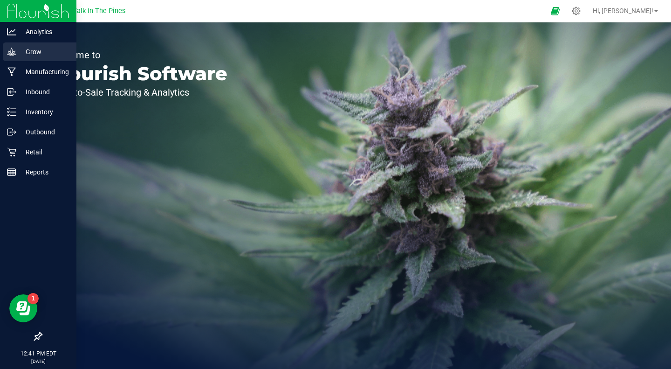
click at [32, 53] on p "Grow" at bounding box center [44, 51] width 56 height 11
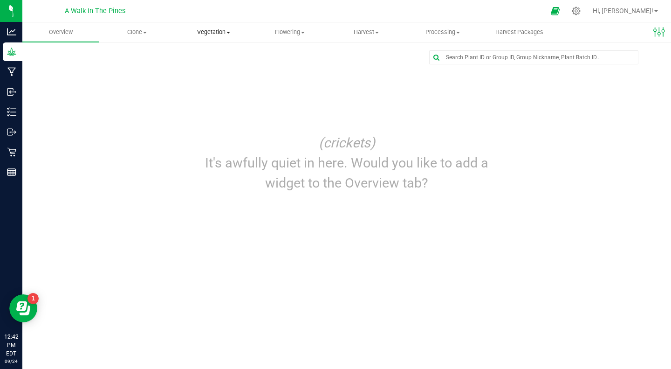
click at [204, 34] on span "Vegetation" at bounding box center [214, 32] width 76 height 8
click at [203, 57] on span "Veg groups" at bounding box center [204, 56] width 59 height 8
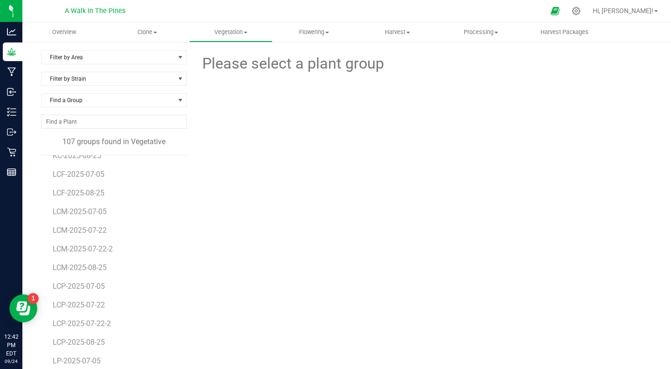
scroll to position [903, 0]
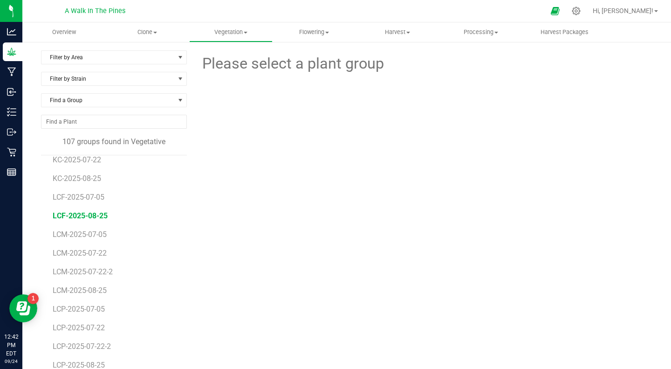
click at [58, 216] on span "LCF-2025-08-25" at bounding box center [80, 215] width 55 height 9
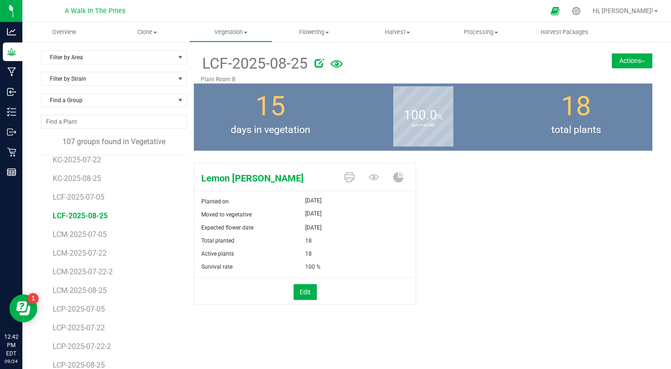
click at [623, 60] on button "Actions" at bounding box center [632, 60] width 41 height 15
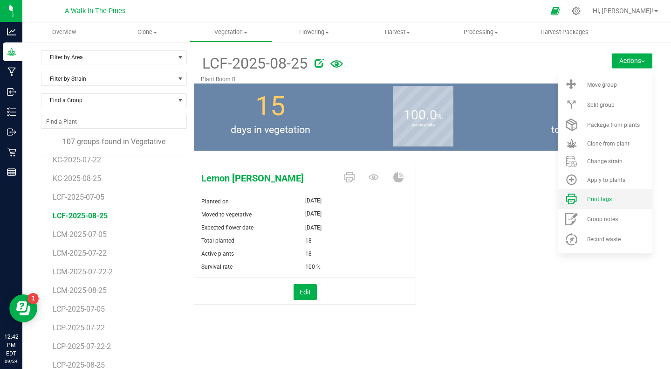
click at [579, 197] on li "Print tags" at bounding box center [605, 199] width 94 height 20
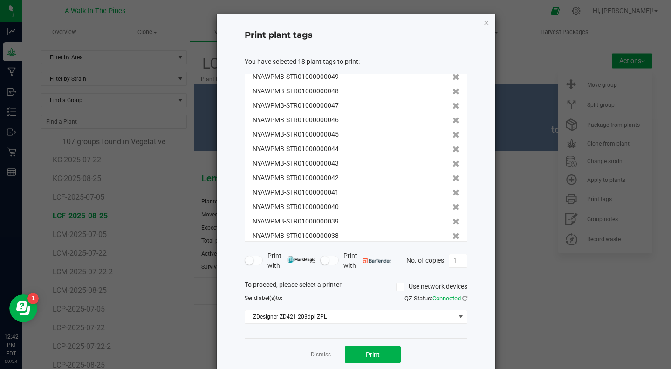
scroll to position [101, 0]
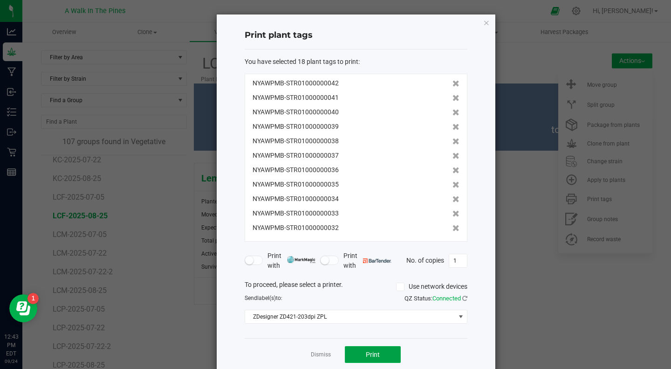
drag, startPoint x: 363, startPoint y: 354, endPoint x: 356, endPoint y: 298, distance: 56.4
click at [356, 298] on div "Print plant tags You have selected 18 plant tags to print : NYAWPMB-STR01000000…" at bounding box center [356, 192] width 279 height 356
click at [356, 298] on div "QZ Status: Connected" at bounding box center [415, 298] width 118 height 9
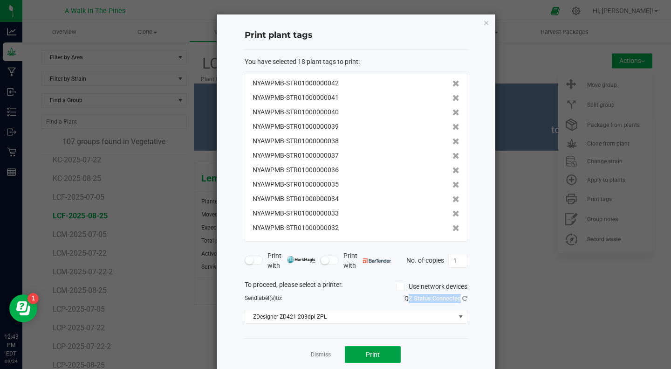
click at [366, 351] on span "Print" at bounding box center [373, 353] width 14 height 7
click at [483, 24] on icon "button" at bounding box center [486, 22] width 7 height 11
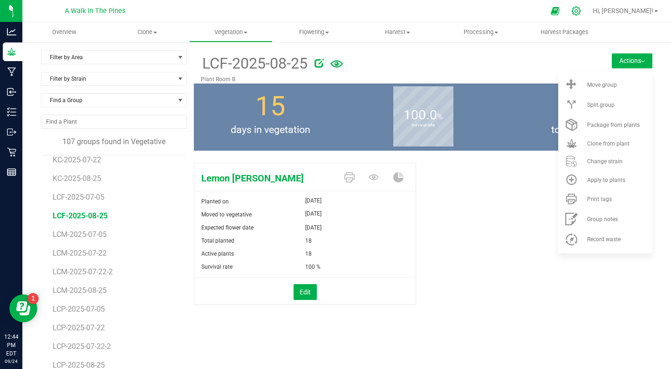
click at [581, 9] on icon at bounding box center [576, 11] width 10 height 10
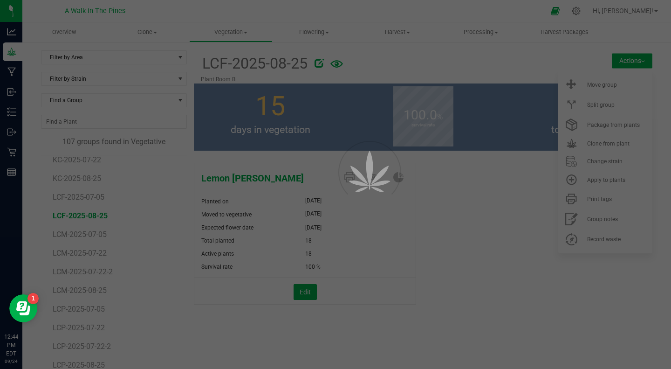
click at [461, 66] on div at bounding box center [335, 184] width 671 height 369
click at [102, 208] on div at bounding box center [335, 184] width 671 height 369
click at [99, 216] on div at bounding box center [335, 184] width 671 height 369
click at [11, 53] on div at bounding box center [335, 184] width 671 height 369
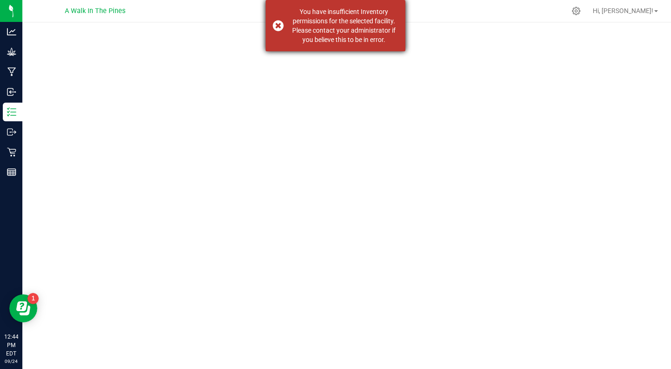
click at [277, 27] on div "You have insufficient Inventory permissions for the selected facility. Please c…" at bounding box center [336, 25] width 140 height 51
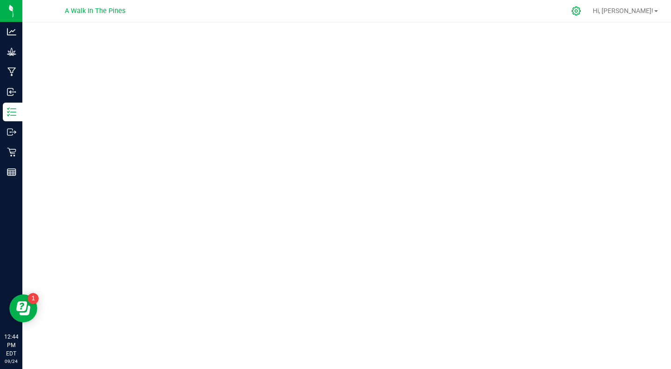
click at [581, 12] on icon at bounding box center [576, 11] width 10 height 10
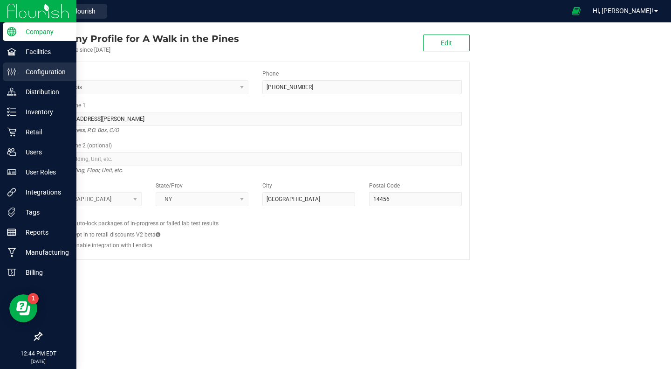
click at [29, 73] on p "Configuration" at bounding box center [44, 71] width 56 height 11
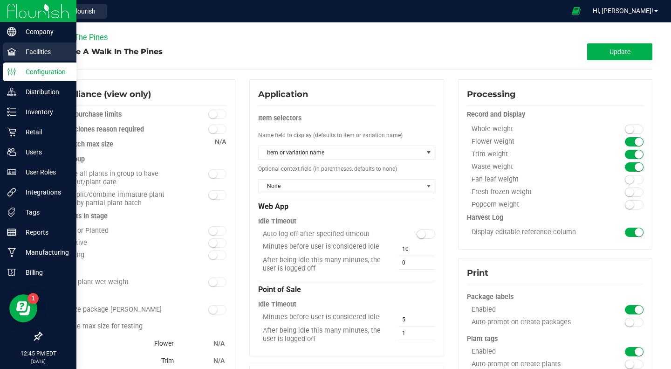
type input "Vault Room C"
type input "A Walk In The Pines"
type input "Vault Room B"
click at [25, 55] on p "Facilities" at bounding box center [44, 51] width 56 height 11
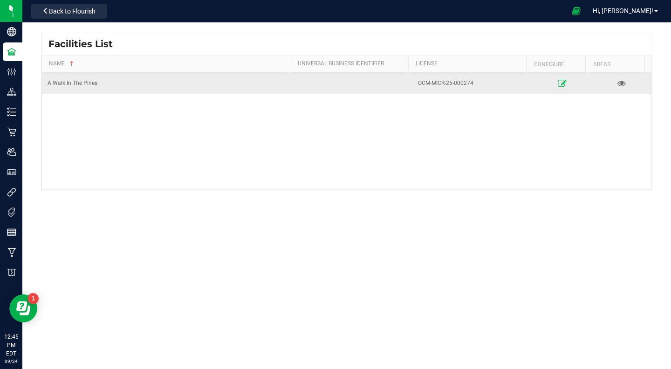
click at [557, 82] on icon at bounding box center [561, 83] width 9 height 7
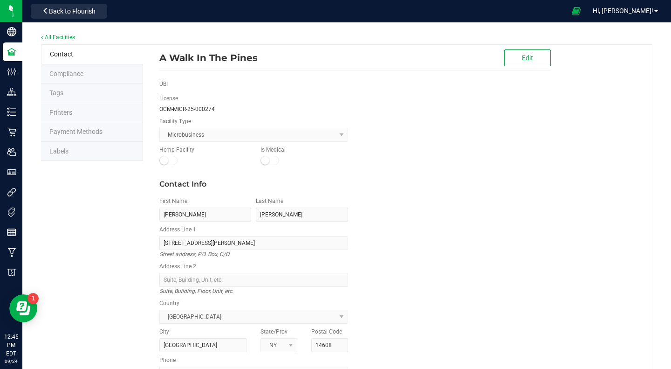
click at [107, 146] on li "Labels" at bounding box center [92, 152] width 102 height 20
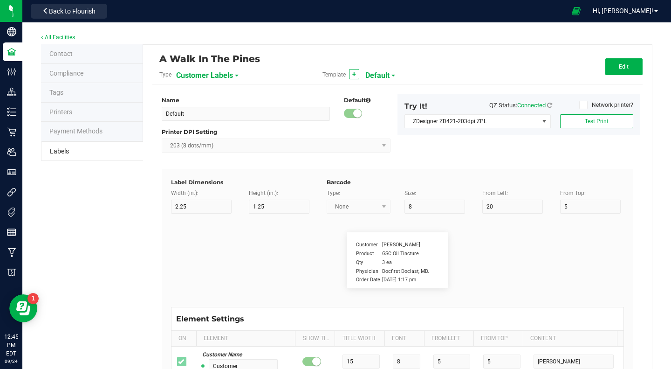
click at [215, 74] on span "Customer Labels" at bounding box center [204, 76] width 57 height 16
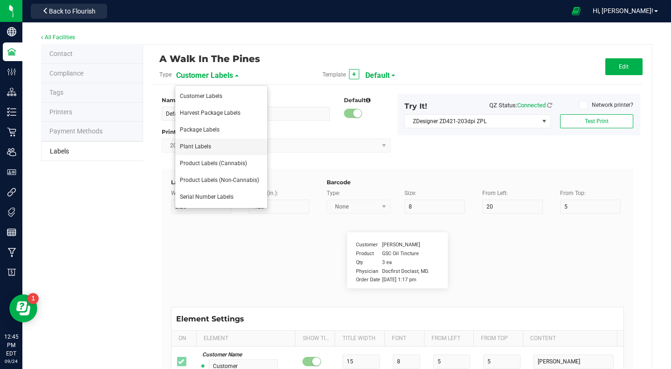
click at [199, 145] on span "Plant Labels" at bounding box center [195, 146] width 31 height 7
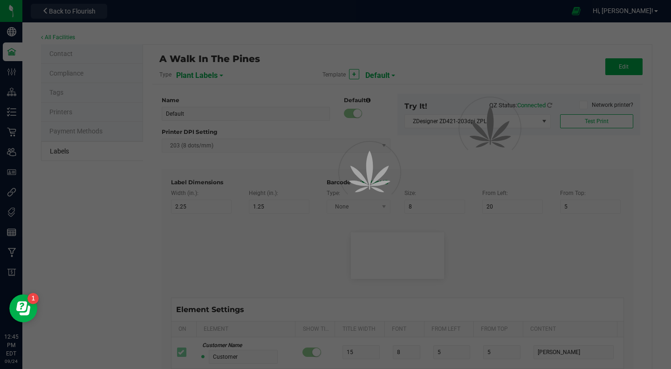
type input "10"
type input "2"
type input "Plant ID:"
type input "10"
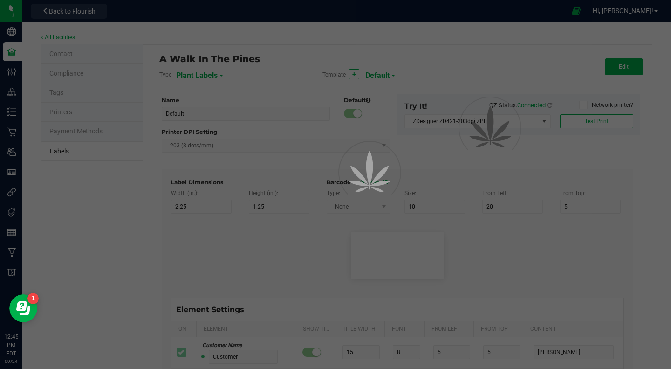
type input "6"
type input "30"
type input "25"
type input "CADMOCV-20230420-001201"
type input "14"
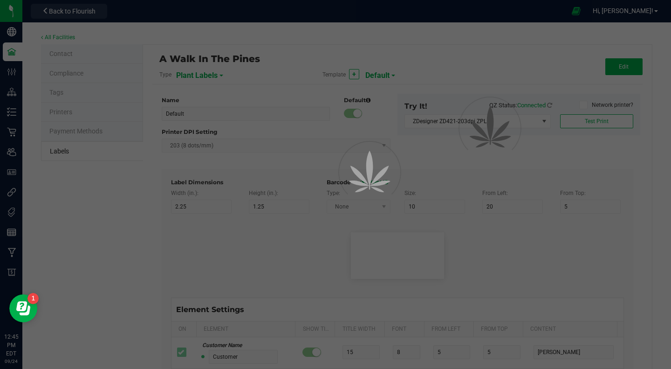
type input "13"
type input "15"
type input "5"
type input "Lemon [PERSON_NAME]"
type input "Batch Number:"
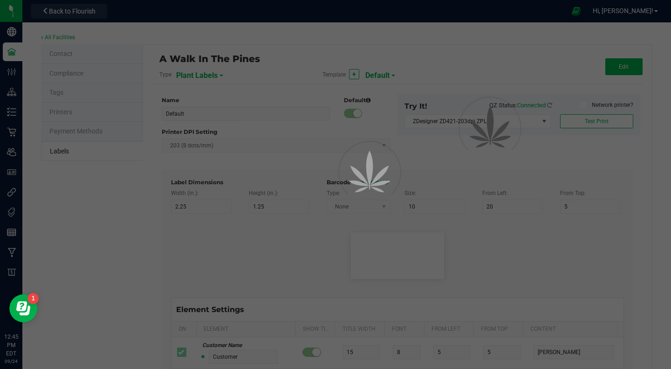
type input "25"
type input "10"
type input "29"
type input "12"
type input "Gelato Group"
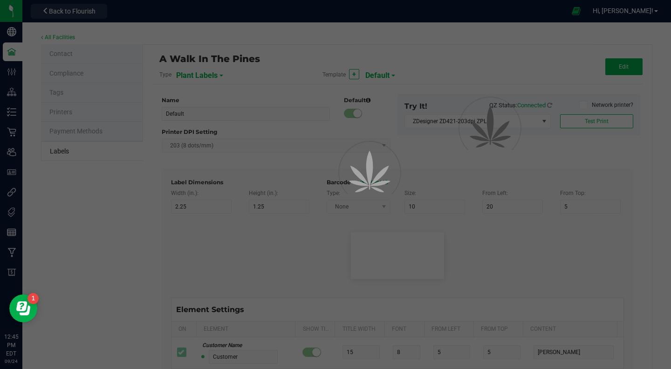
type input "Alive Count"
type input "52"
type input "16"
type input "420"
type input "Origin Group"
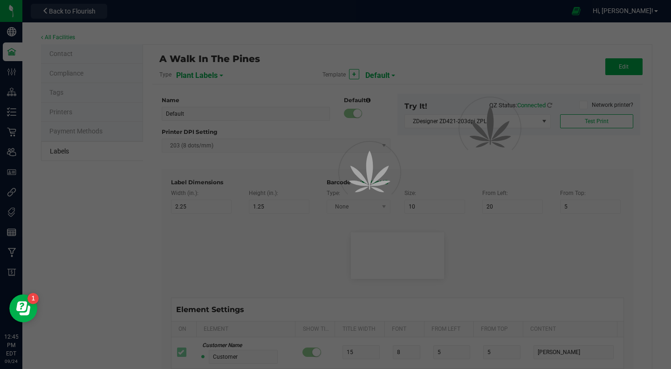
type input "25"
type input "3"
type input "24"
type input "Gelato Group"
type input "Origin Package ID"
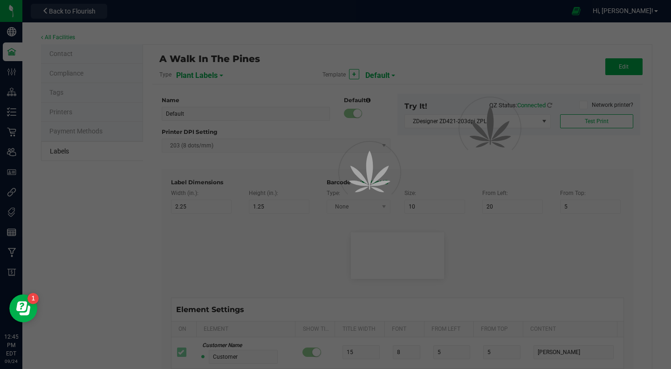
type input "25"
type input "3"
type input "28"
type input "9358338206076023"
type input "Origin Package's Origin Group Name"
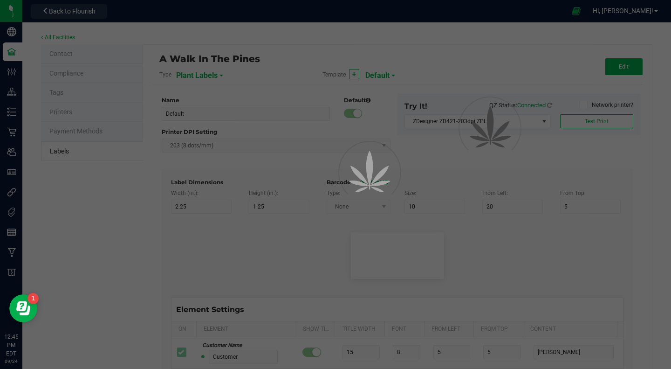
type input "25"
type input "3"
type input "32"
type input "Gelato Group"
type input "Origin Package's Origin Plant ID"
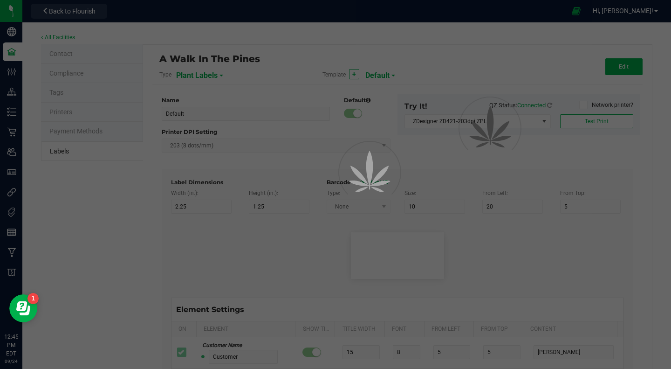
type input "25"
type input "3"
type input "36"
type input "0002068266882390"
type input "Plant Timestamp"
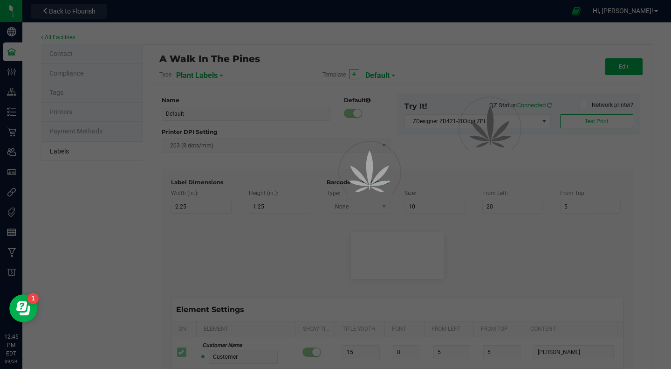
type input "25"
type input "3"
type input "40"
type input "[DATE] 10:14pm"
type input "Plant Batch"
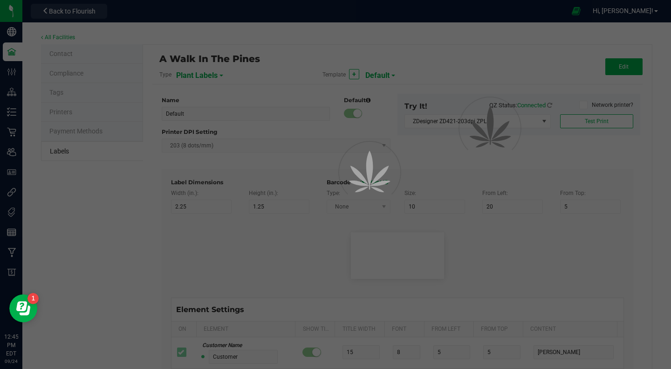
type input "25"
type input "3"
type input "46"
type input "1A400620000DEMO0000001"
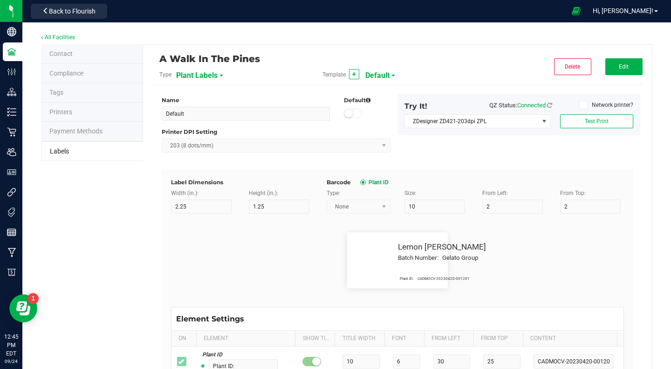
drag, startPoint x: 616, startPoint y: 68, endPoint x: 557, endPoint y: 36, distance: 67.3
click at [557, 36] on div "All Facilities" at bounding box center [347, 38] width 612 height 13
click at [627, 66] on button "Edit" at bounding box center [623, 66] width 37 height 17
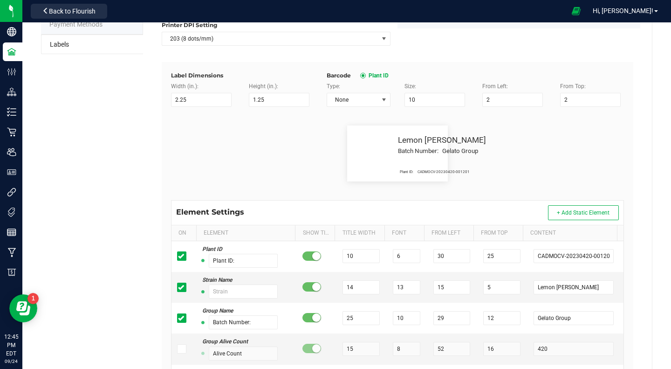
scroll to position [107, 0]
drag, startPoint x: 417, startPoint y: 315, endPoint x: 334, endPoint y: 205, distance: 137.5
click at [334, 205] on div "Element Settings + Add Static Element" at bounding box center [398, 212] width 452 height 24
click at [436, 289] on input "15" at bounding box center [451, 287] width 37 height 14
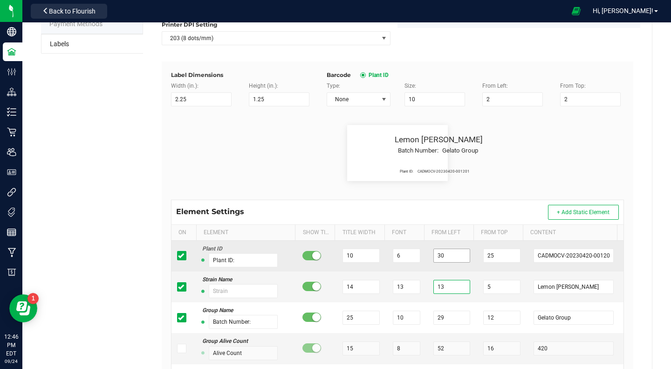
type input "13"
click at [438, 254] on input "30" at bounding box center [451, 255] width 37 height 14
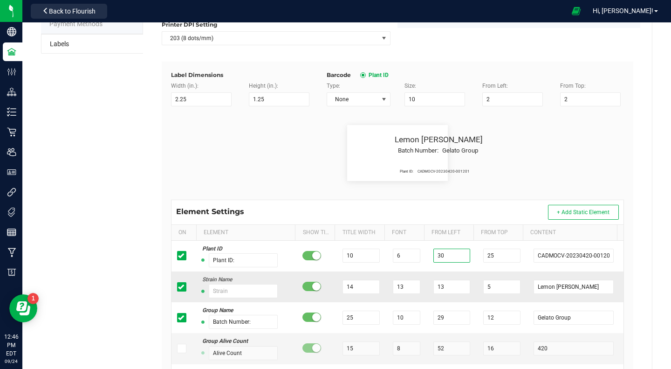
type input "3"
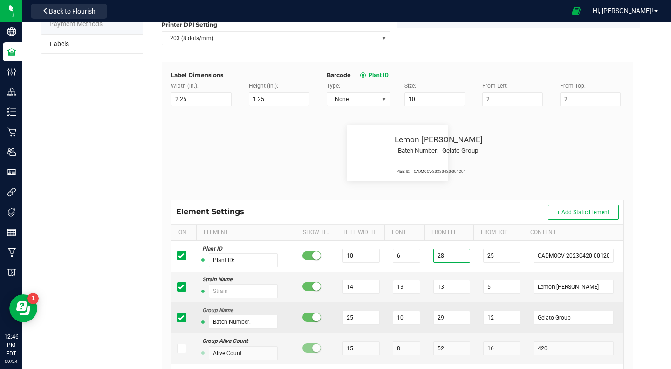
type input "28"
click at [439, 326] on td "29" at bounding box center [453, 317] width 50 height 31
click at [439, 322] on input "29" at bounding box center [451, 317] width 37 height 14
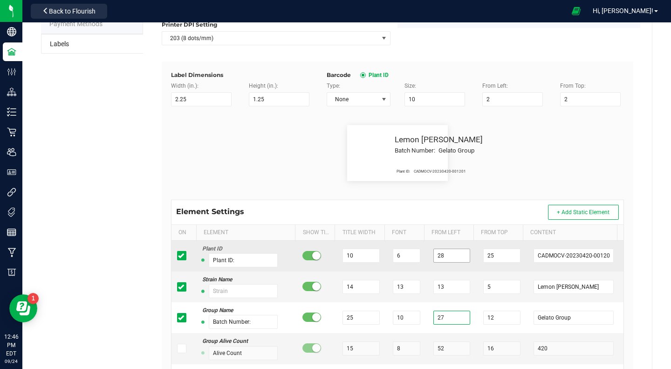
type input "27"
click at [441, 259] on input "28" at bounding box center [451, 255] width 37 height 14
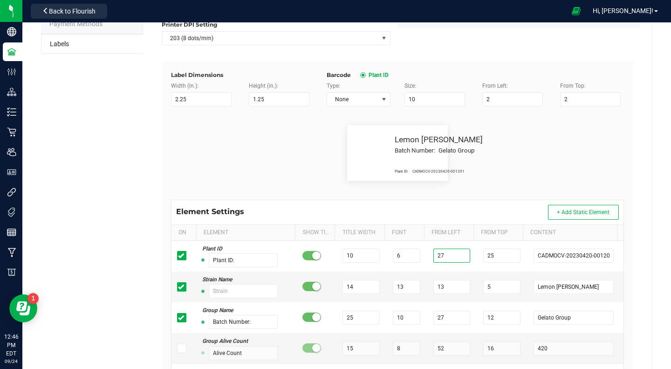
type input "27"
click at [474, 196] on div "Plant ID: CADMOCV-20230420-001201 Lemon [PERSON_NAME] Batch Number: Gelato Group" at bounding box center [397, 152] width 467 height 93
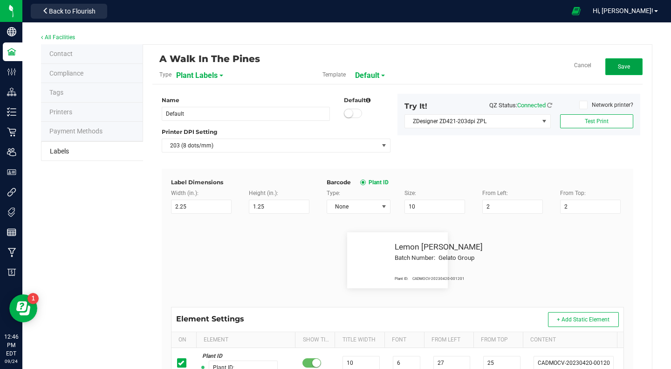
click at [618, 63] on span "Save" at bounding box center [624, 66] width 12 height 7
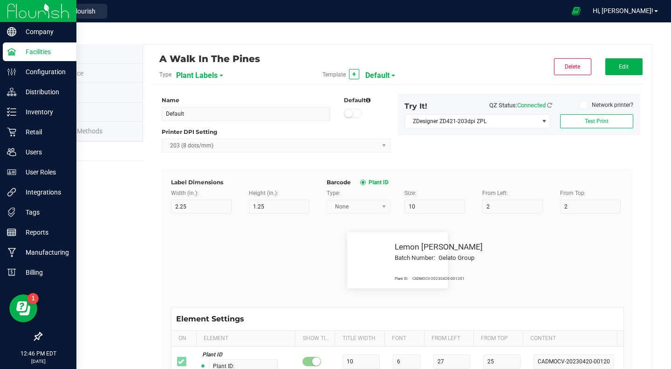
click at [23, 7] on img at bounding box center [38, 11] width 62 height 22
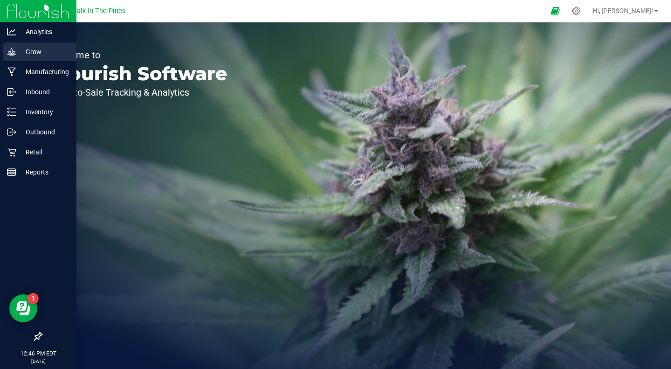
click at [24, 55] on p "Grow" at bounding box center [44, 51] width 56 height 11
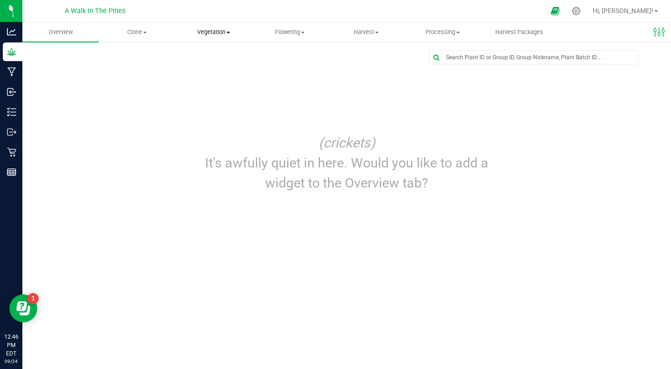
click at [204, 34] on span "Vegetation" at bounding box center [214, 32] width 76 height 8
click at [199, 59] on span "Veg groups" at bounding box center [204, 56] width 59 height 8
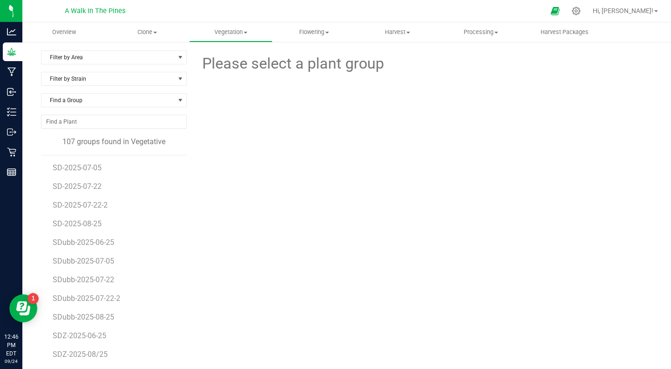
scroll to position [1444, 0]
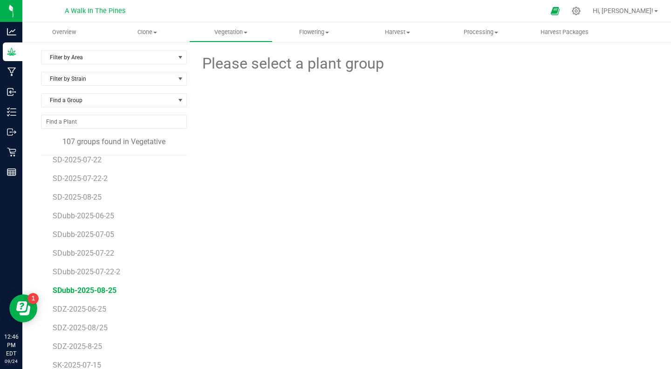
click at [66, 288] on span "SDubb-2025-08-25" at bounding box center [85, 290] width 64 height 9
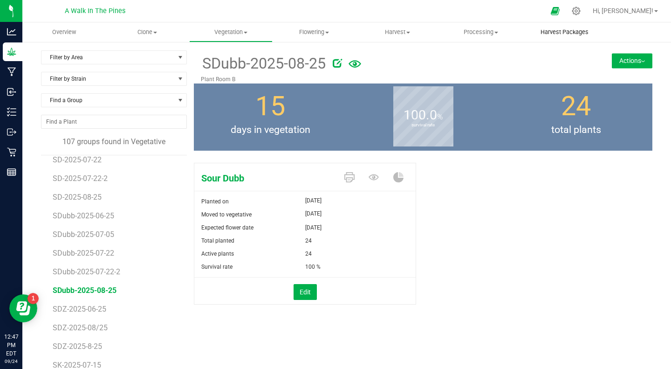
drag, startPoint x: 614, startPoint y: 56, endPoint x: 598, endPoint y: 39, distance: 23.7
click at [598, 39] on uib-tab-heading "Harvest Packages" at bounding box center [564, 32] width 82 height 19
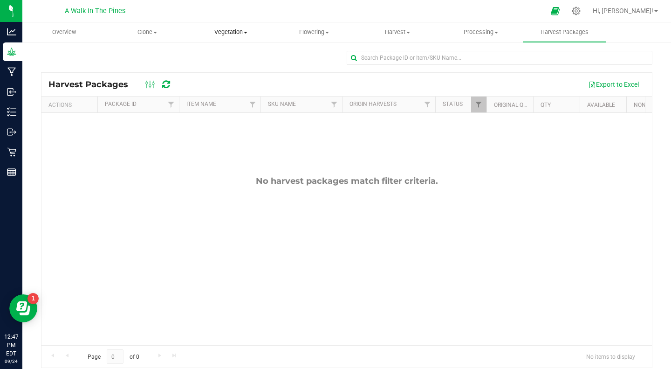
click at [220, 34] on span "Vegetation" at bounding box center [231, 32] width 82 height 8
click at [213, 58] on span "Veg groups" at bounding box center [218, 56] width 59 height 8
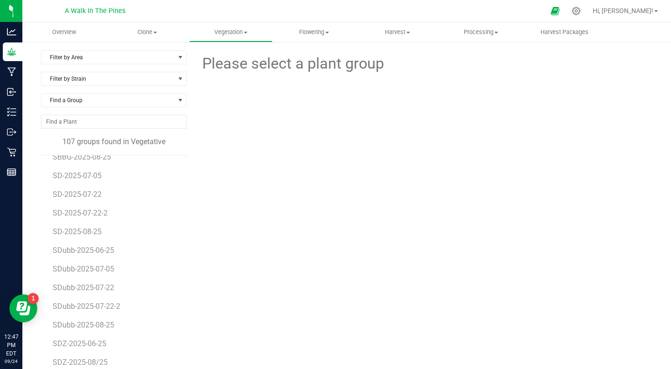
scroll to position [1409, 0]
click at [72, 322] on span "SDubb-2025-08-25" at bounding box center [85, 325] width 64 height 9
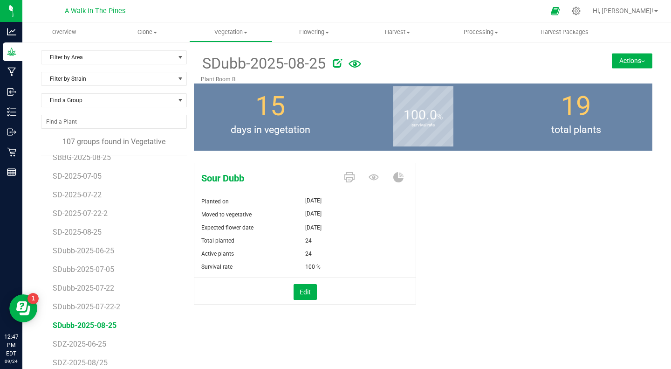
click at [612, 64] on button "Actions" at bounding box center [632, 60] width 41 height 15
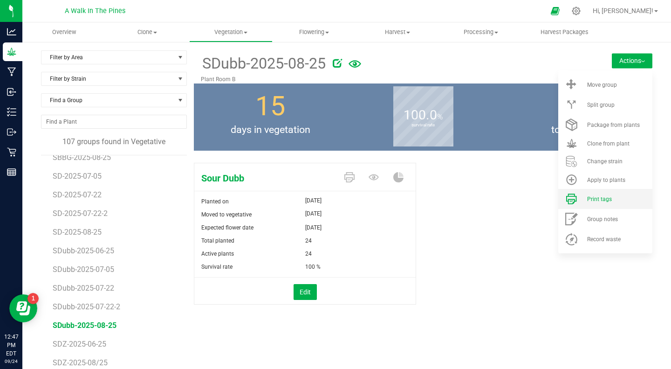
click at [589, 193] on li "Print tags" at bounding box center [605, 199] width 94 height 20
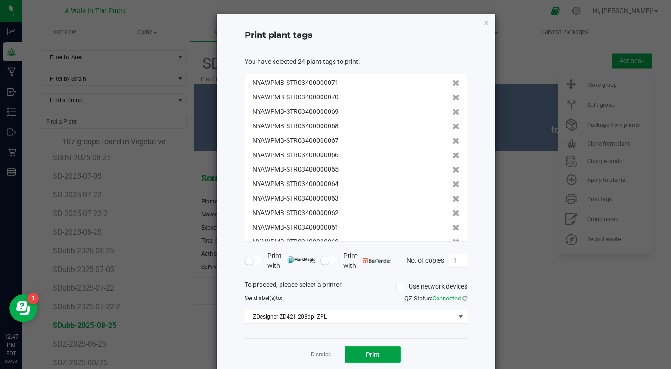
click at [366, 355] on span "Print" at bounding box center [373, 353] width 14 height 7
click at [483, 20] on icon "button" at bounding box center [486, 22] width 7 height 11
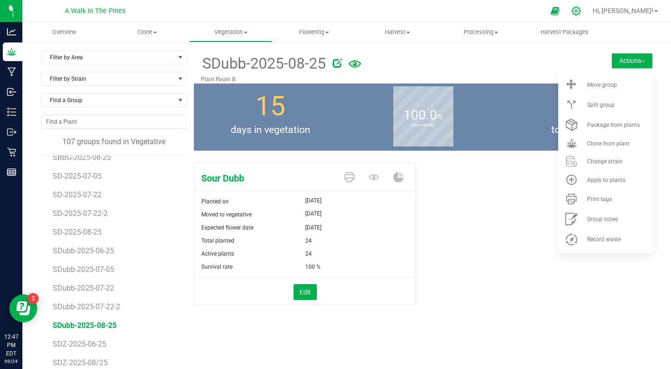
click at [581, 10] on icon at bounding box center [576, 11] width 10 height 10
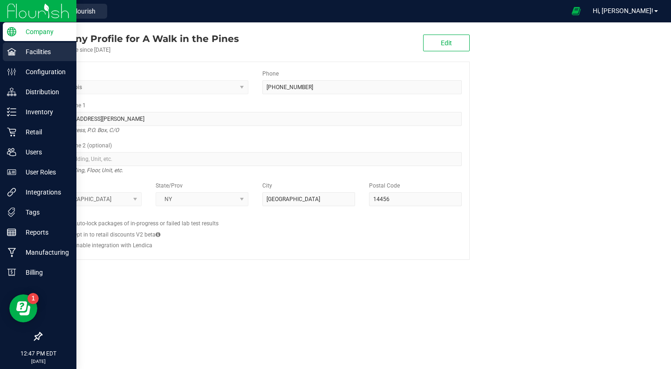
click at [28, 52] on p "Facilities" at bounding box center [44, 51] width 56 height 11
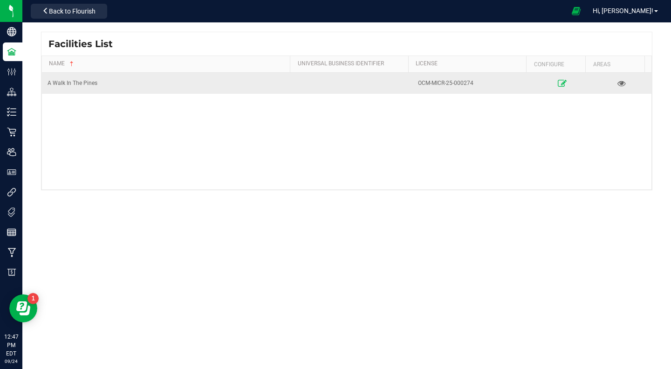
click at [561, 85] on link at bounding box center [562, 83] width 54 height 15
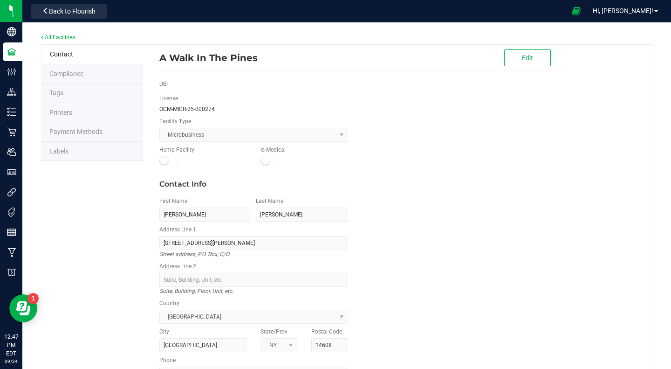
click at [85, 150] on li "Labels" at bounding box center [92, 152] width 102 height 20
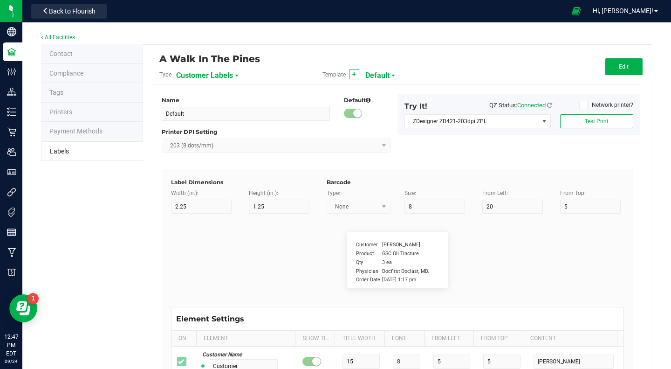
click at [201, 74] on span "Customer Labels" at bounding box center [204, 76] width 57 height 16
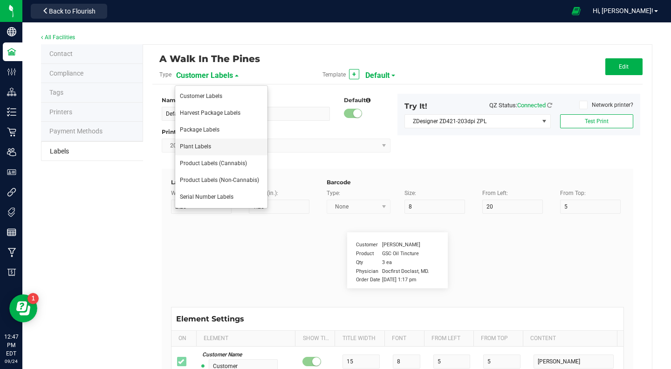
click at [198, 145] on span "Plant Labels" at bounding box center [195, 146] width 31 height 7
type input "10"
type input "2"
type input "Plant ID:"
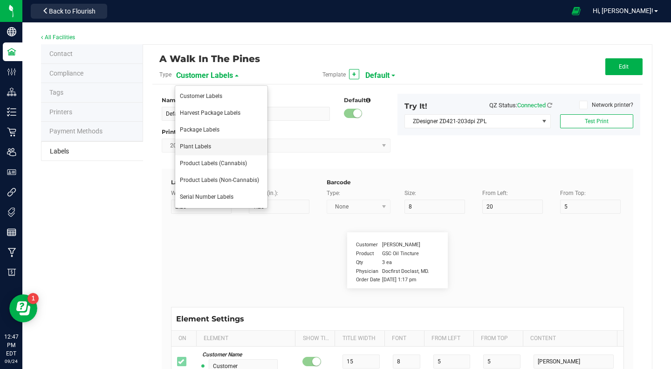
type input "10"
type input "6"
type input "27"
type input "25"
type input "CADMOCV-20230420-001201"
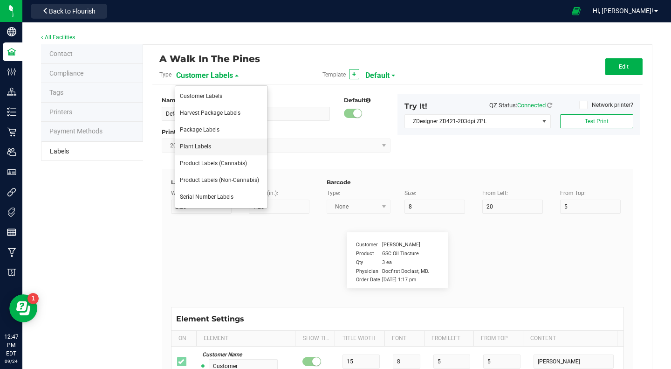
type input "14"
type input "13"
type input "5"
type input "Lemon [PERSON_NAME]"
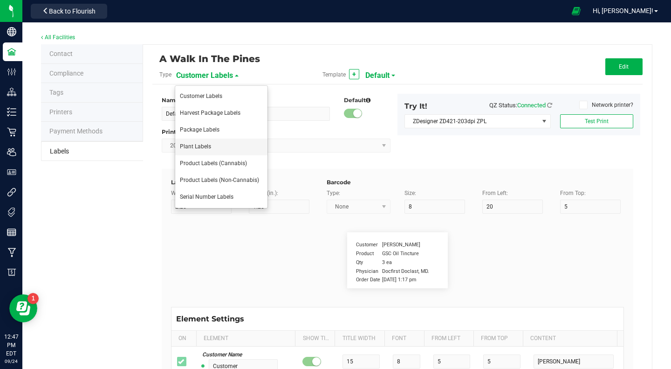
type input "Batch Number:"
type input "25"
type input "10"
type input "27"
type input "12"
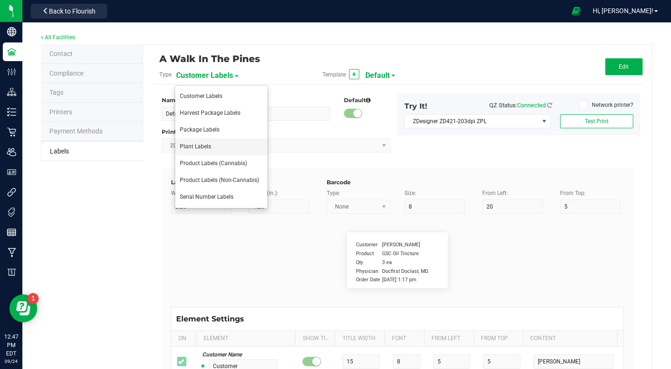
type input "Gelato Group"
type input "Alive Count"
type input "52"
type input "16"
type input "420"
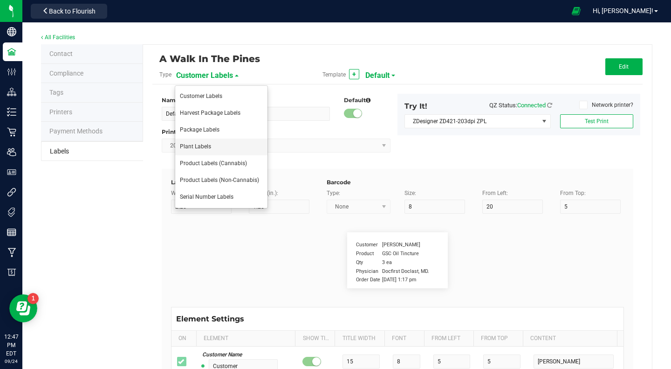
type input "Origin Group"
type input "25"
type input "3"
type input "24"
type input "Gelato Group"
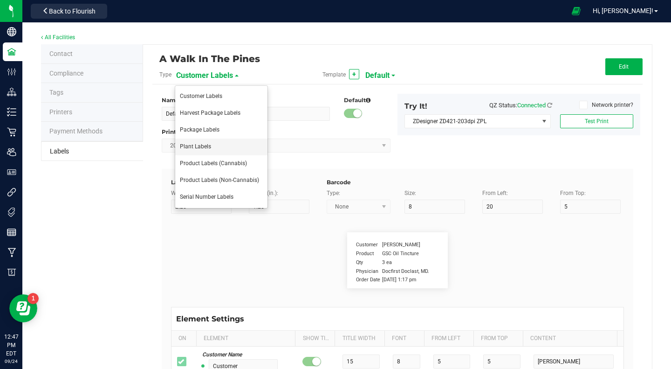
type input "Origin Package ID"
type input "25"
type input "3"
type input "28"
type input "9358338206076023"
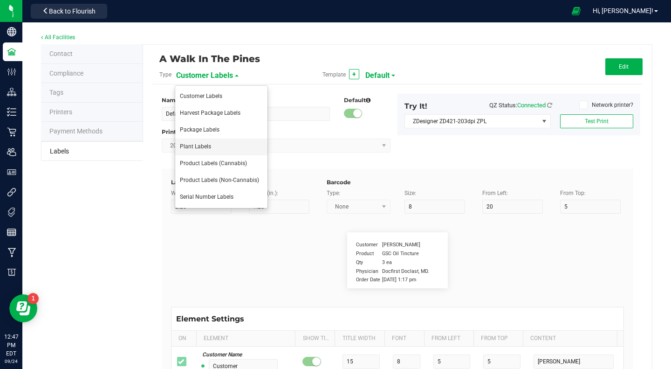
type input "Origin Package's Origin Group Name"
type input "25"
type input "3"
type input "32"
type input "Gelato Group"
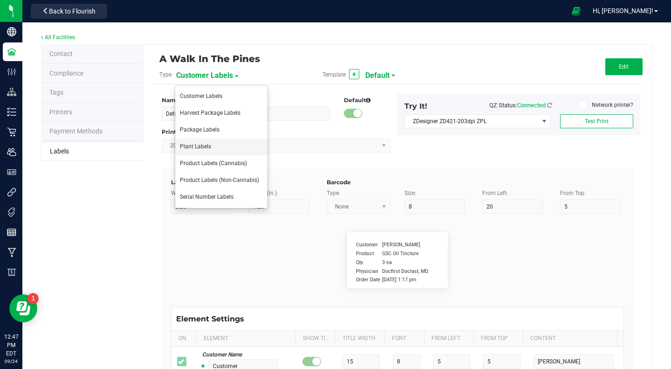
type input "Origin Package's Origin Plant ID"
type input "25"
type input "3"
type input "36"
type input "0002068266882390"
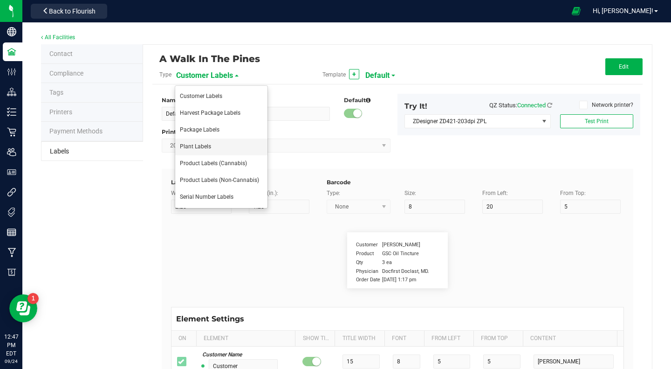
type input "Plant Timestamp"
type input "25"
type input "3"
type input "40"
type input "[DATE] 10:14pm"
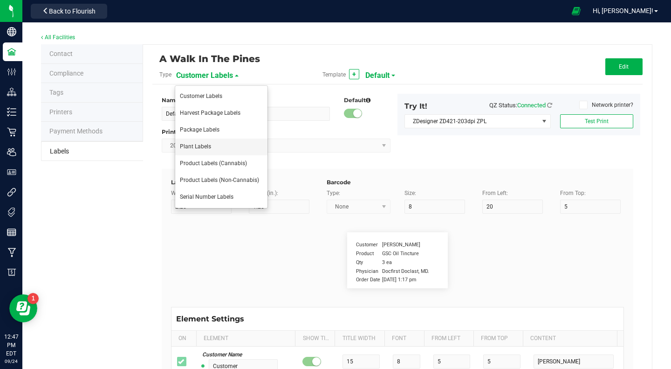
type input "Plant Batch"
type input "25"
type input "3"
type input "46"
type input "1A400620000DEMO0000001"
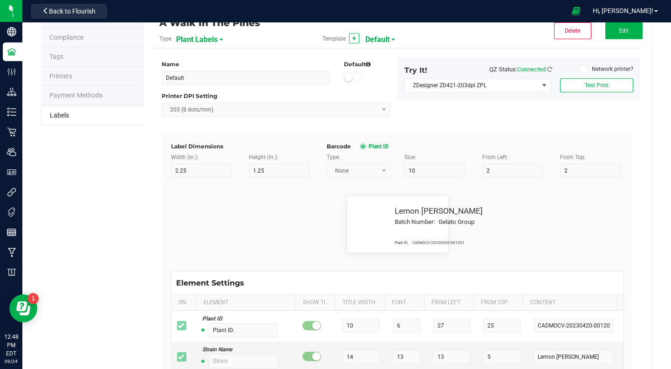
scroll to position [36, 0]
click at [609, 27] on button "Edit" at bounding box center [623, 30] width 37 height 17
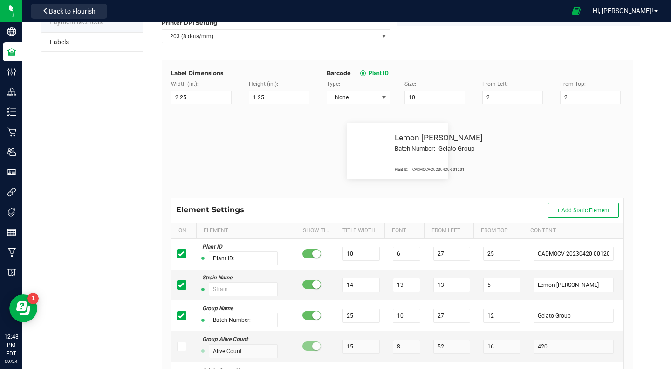
scroll to position [110, 0]
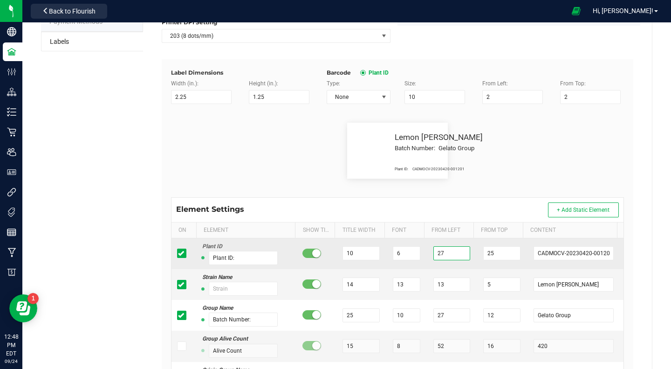
click at [441, 254] on input "27" at bounding box center [451, 253] width 37 height 14
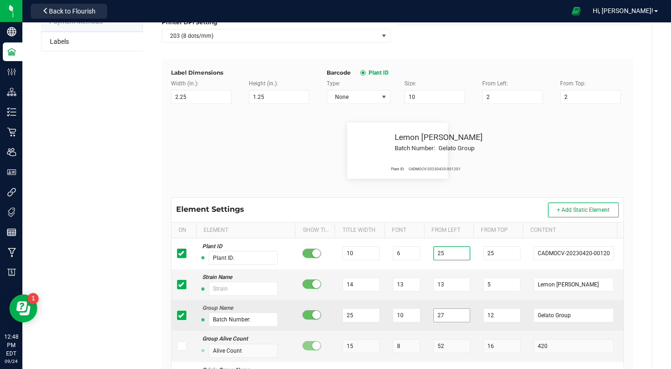
type input "25"
click at [442, 313] on input "27" at bounding box center [451, 315] width 37 height 14
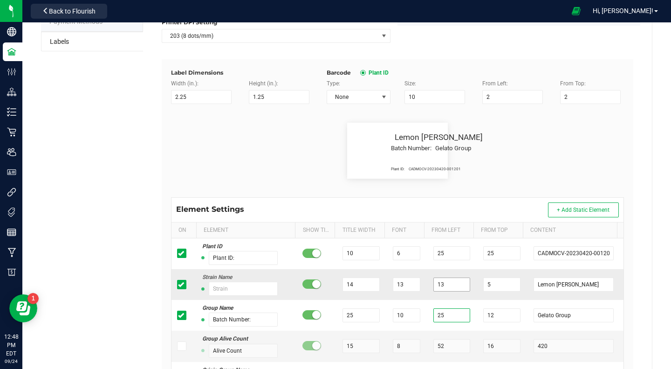
type input "25"
click at [440, 283] on input "13" at bounding box center [451, 284] width 37 height 14
type input "11"
click at [516, 183] on div "Plant ID: CADMOCV-20230420-001201 Lemon [PERSON_NAME] Batch Number: Gelato Group" at bounding box center [397, 150] width 467 height 93
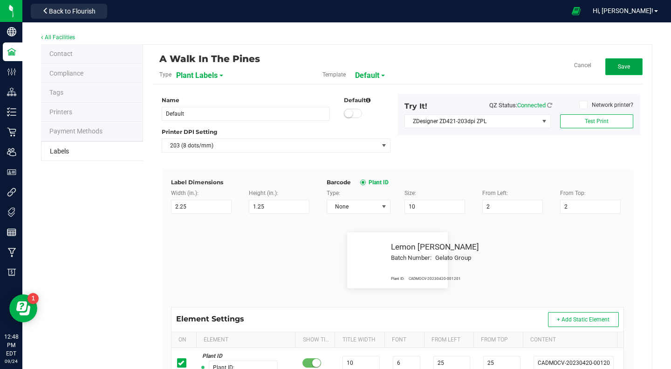
click at [610, 67] on button "Save" at bounding box center [623, 66] width 37 height 17
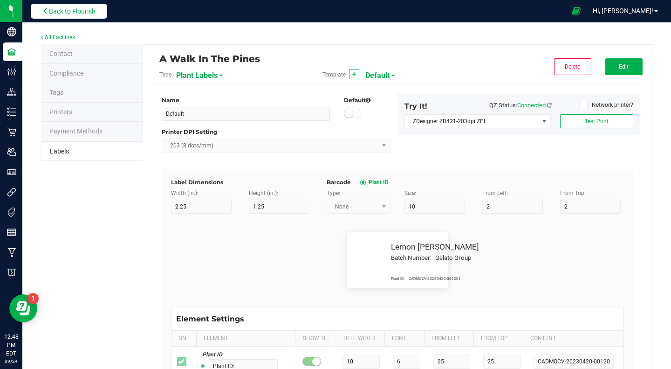
click at [44, 13] on icon at bounding box center [45, 10] width 7 height 7
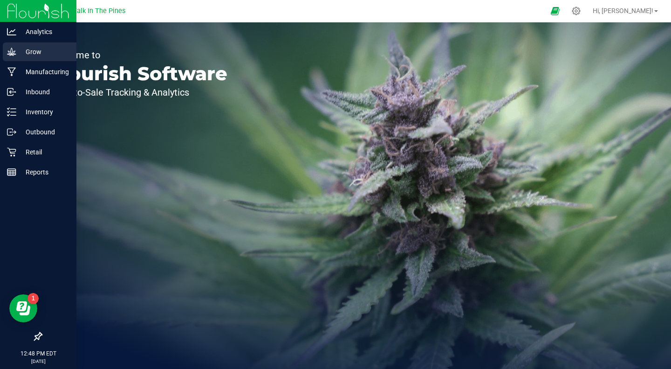
click at [22, 53] on p "Grow" at bounding box center [44, 51] width 56 height 11
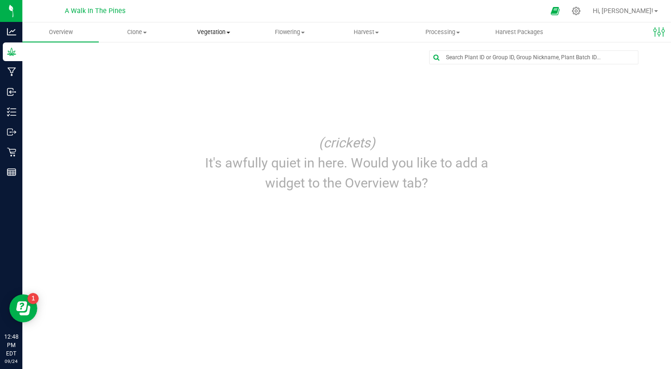
click at [204, 33] on span "Vegetation" at bounding box center [214, 32] width 76 height 8
click at [195, 69] on span "Veg plants" at bounding box center [203, 67] width 57 height 8
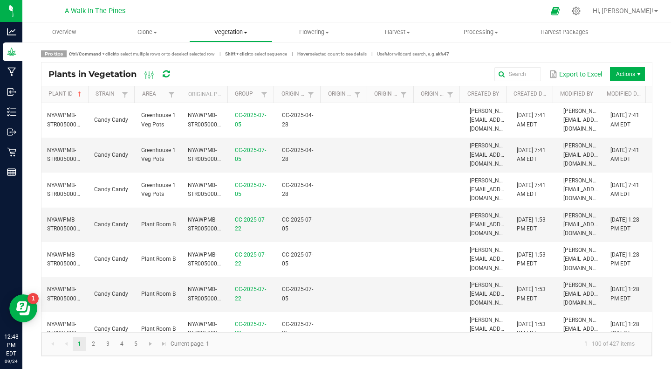
click at [222, 29] on span "Vegetation" at bounding box center [231, 32] width 82 height 8
click at [213, 54] on span "Veg groups" at bounding box center [218, 56] width 59 height 8
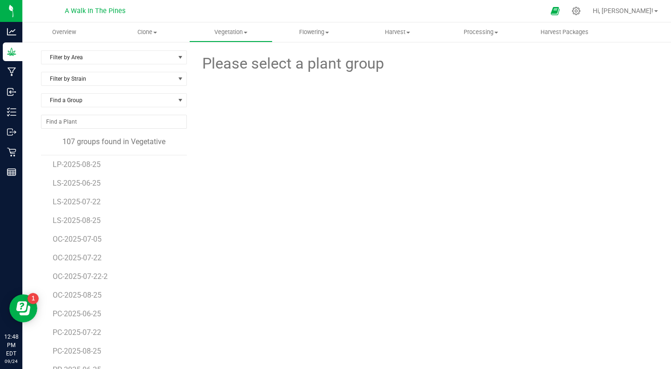
scroll to position [1142, 0]
click at [67, 295] on span "OC-2025-08-25" at bounding box center [79, 293] width 52 height 9
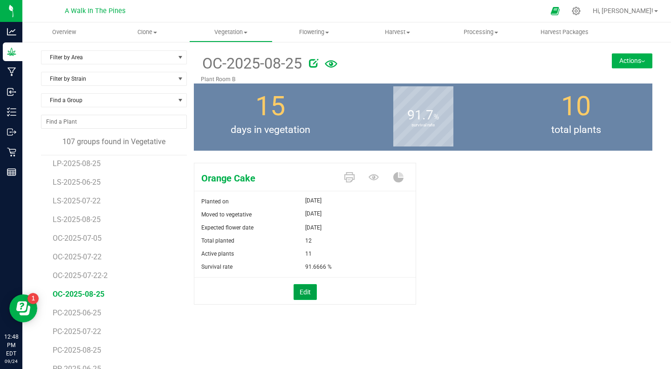
click at [299, 288] on button "Edit" at bounding box center [305, 292] width 23 height 16
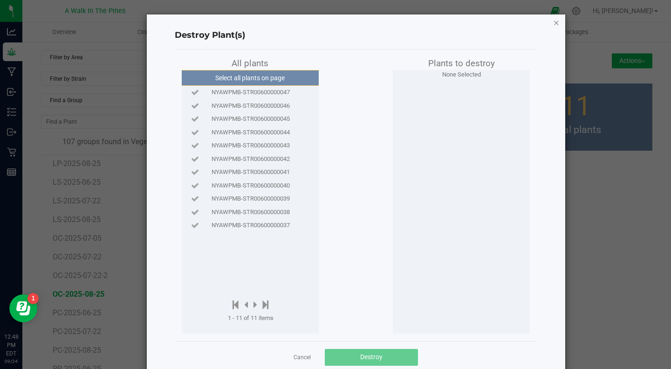
click at [553, 22] on icon "button" at bounding box center [556, 22] width 7 height 11
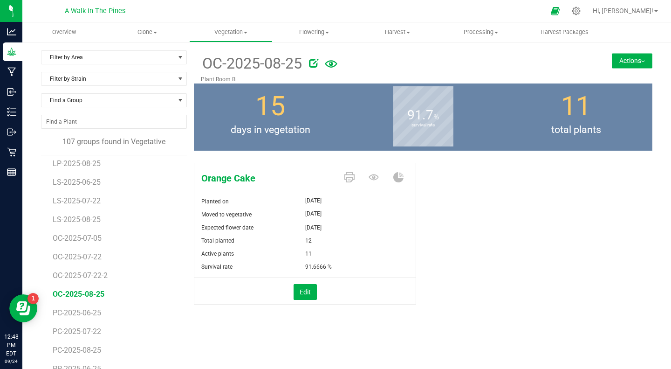
click at [619, 62] on button "Actions" at bounding box center [632, 60] width 41 height 15
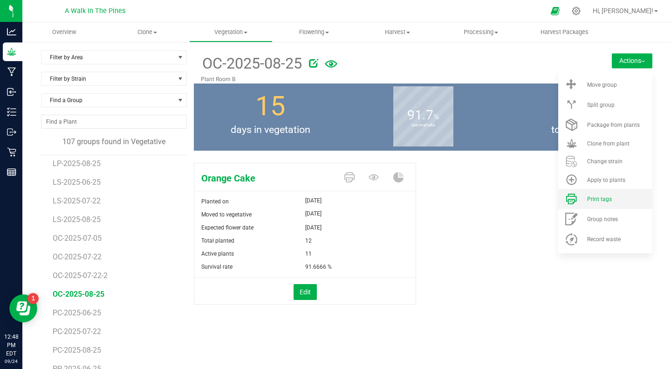
click at [587, 201] on span "Print tags" at bounding box center [599, 199] width 25 height 7
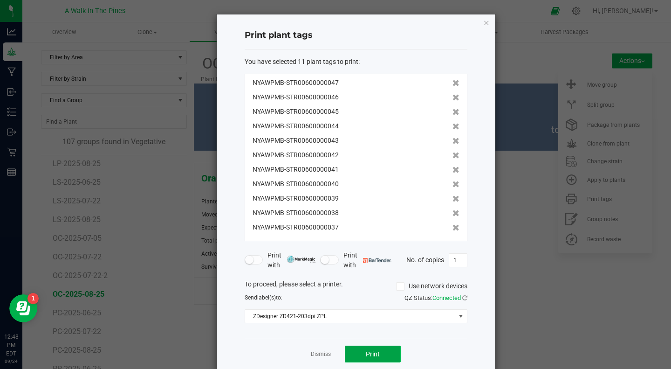
click at [359, 350] on button "Print" at bounding box center [373, 353] width 56 height 17
click at [484, 20] on icon "button" at bounding box center [486, 22] width 7 height 11
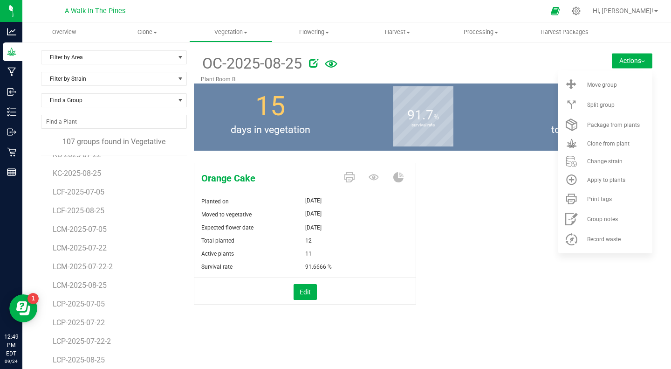
scroll to position [673, 0]
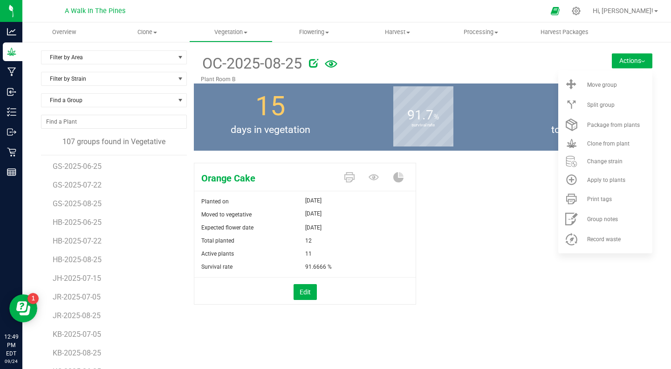
click at [62, 322] on li "KB-2025-07-05" at bounding box center [117, 330] width 128 height 19
click at [71, 351] on span "KB-2025-08-25" at bounding box center [78, 352] width 51 height 9
click at [345, 177] on icon at bounding box center [349, 177] width 10 height 10
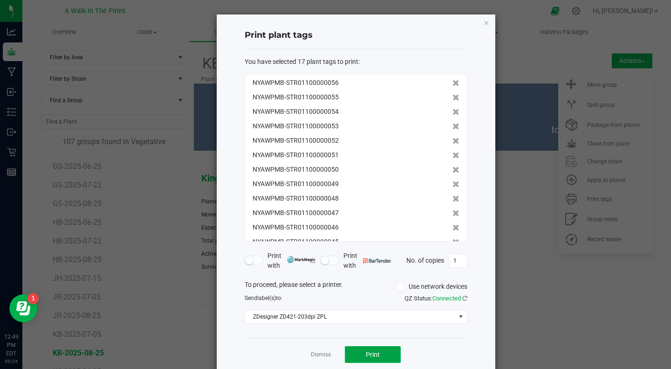
click at [358, 351] on button "Print" at bounding box center [373, 354] width 56 height 17
click at [316, 352] on link "Dismiss" at bounding box center [321, 354] width 20 height 8
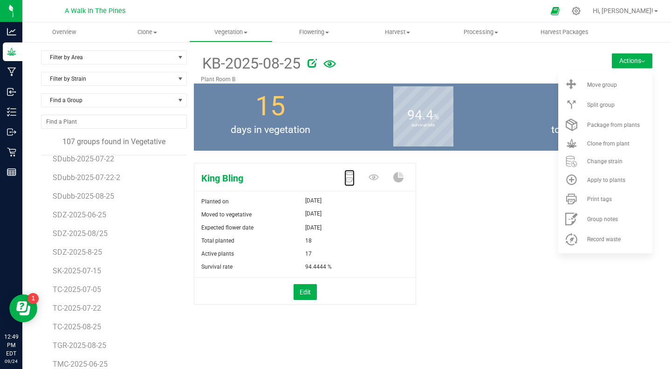
scroll to position [1539, 0]
click at [66, 326] on span "TC-2025-08-25" at bounding box center [78, 326] width 51 height 9
click at [344, 176] on icon at bounding box center [349, 177] width 10 height 10
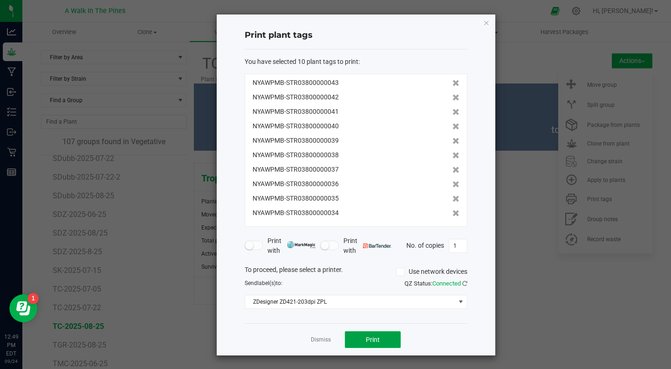
click at [360, 340] on button "Print" at bounding box center [373, 339] width 56 height 17
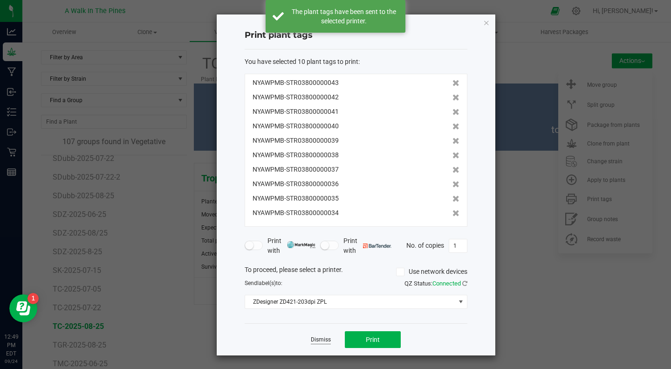
click at [317, 336] on link "Dismiss" at bounding box center [321, 340] width 20 height 8
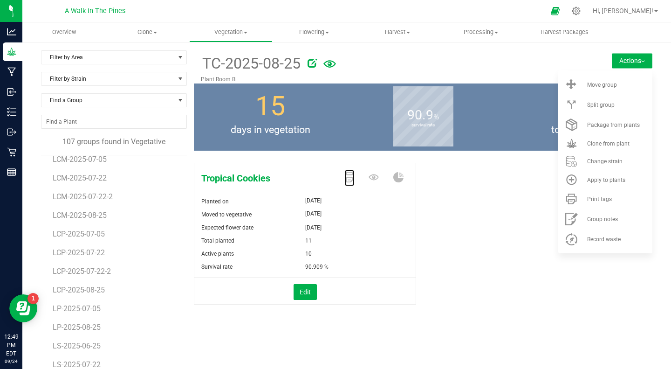
scroll to position [1074, 0]
click at [62, 287] on span "LS-2025-08-25" at bounding box center [78, 286] width 51 height 9
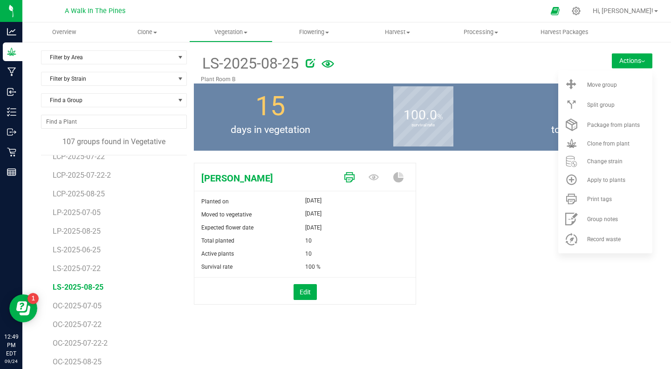
click at [344, 179] on icon at bounding box center [349, 177] width 10 height 10
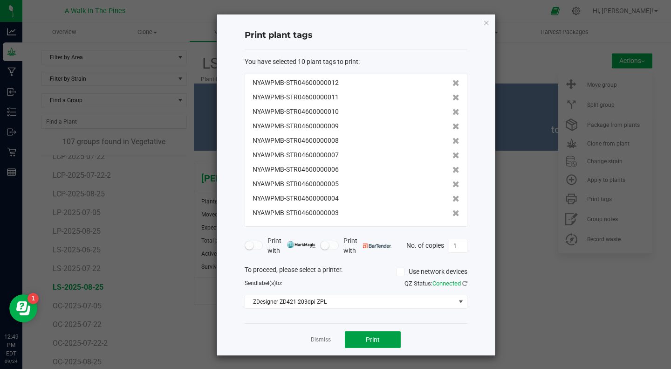
click at [358, 341] on button "Print" at bounding box center [373, 339] width 56 height 17
click at [483, 24] on icon "button" at bounding box center [486, 22] width 7 height 11
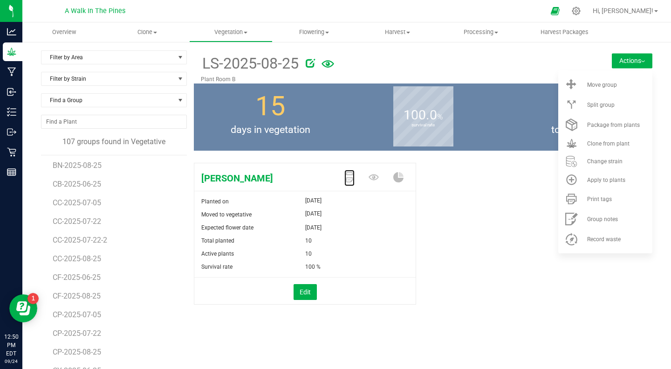
scroll to position [133, 0]
click at [68, 295] on span "CF-2025-08-25" at bounding box center [78, 296] width 51 height 9
click at [344, 177] on icon at bounding box center [349, 177] width 10 height 10
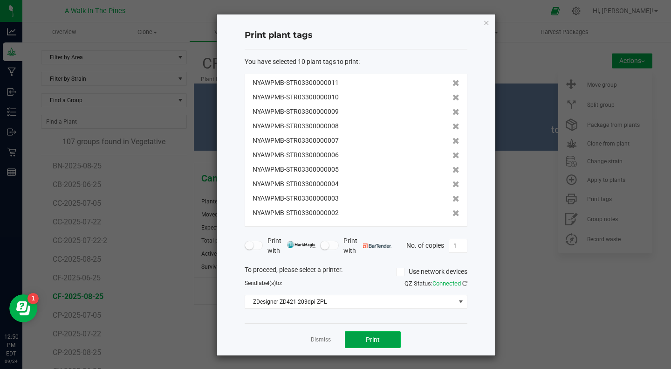
click at [370, 336] on span "Print" at bounding box center [373, 339] width 14 height 7
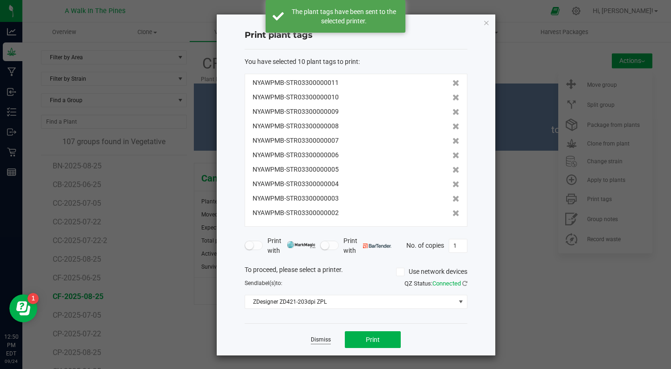
click at [314, 341] on link "Dismiss" at bounding box center [321, 340] width 20 height 8
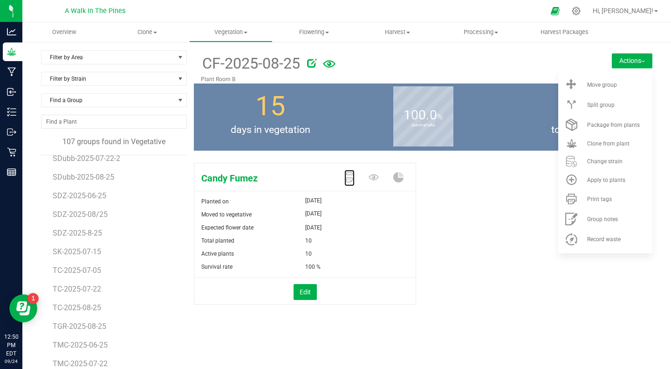
scroll to position [1769, 0]
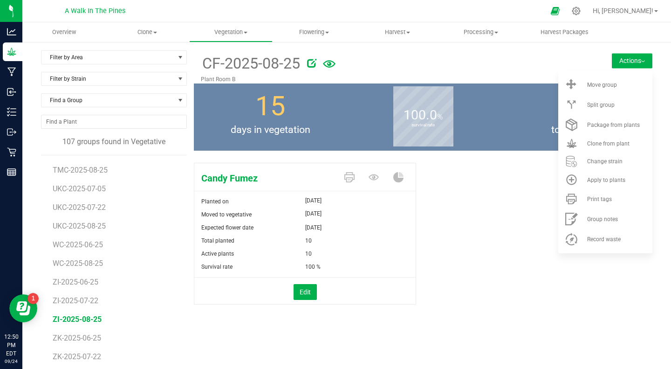
click at [60, 319] on span "ZI-2025-08-25" at bounding box center [77, 319] width 49 height 9
click at [346, 175] on icon at bounding box center [349, 177] width 10 height 10
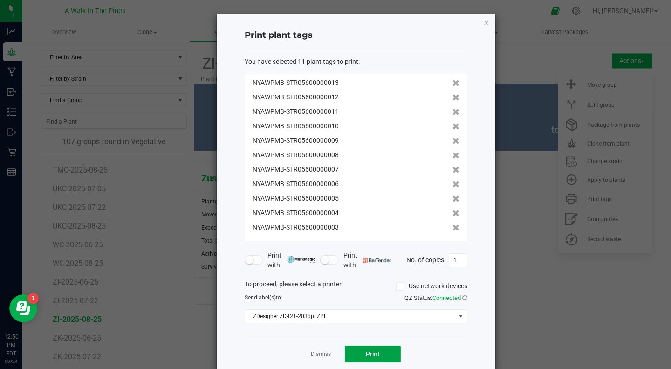
click at [368, 347] on button "Print" at bounding box center [373, 353] width 56 height 17
click at [314, 352] on link "Dismiss" at bounding box center [321, 354] width 20 height 8
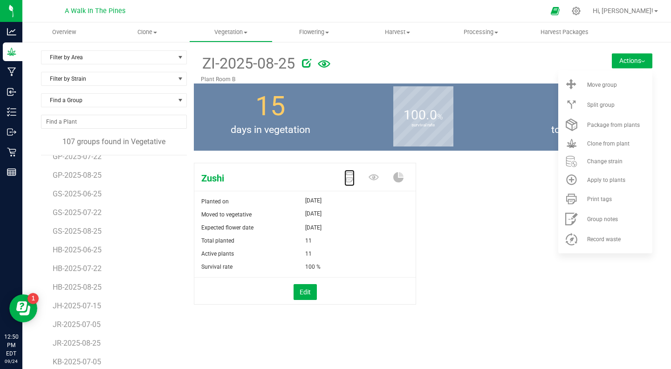
scroll to position [649, 0]
click at [67, 284] on span "HB-2025-08-25" at bounding box center [79, 283] width 52 height 9
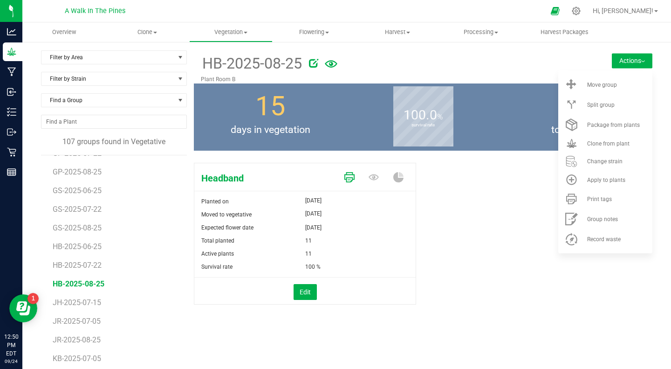
click at [345, 177] on icon at bounding box center [349, 177] width 10 height 10
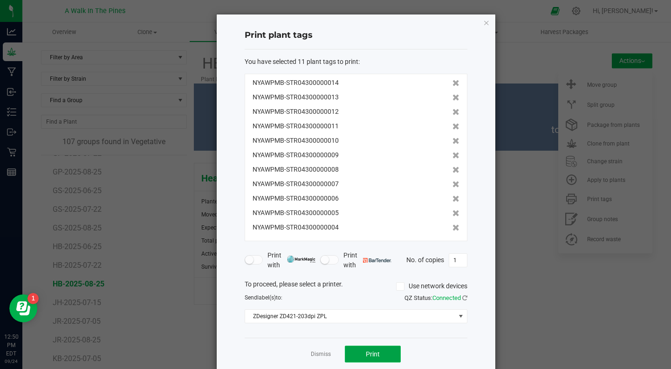
click at [364, 349] on button "Print" at bounding box center [373, 353] width 56 height 17
click at [483, 20] on icon "button" at bounding box center [486, 22] width 7 height 11
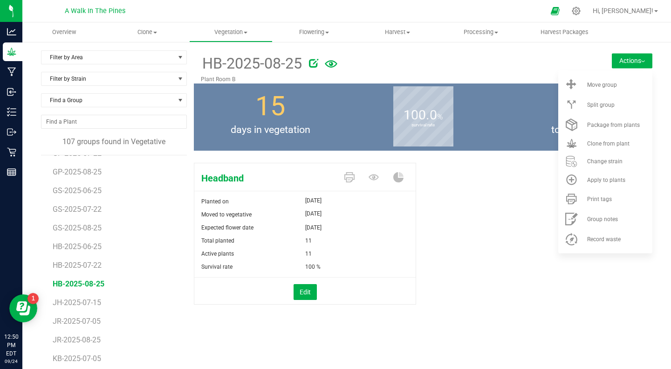
drag, startPoint x: 80, startPoint y: 313, endPoint x: 188, endPoint y: 333, distance: 110.3
click at [188, 333] on div "Filter by Area Filter by Area All Greenhouse 1 Veg Pots Plant Room B Filter by …" at bounding box center [117, 219] width 153 height 338
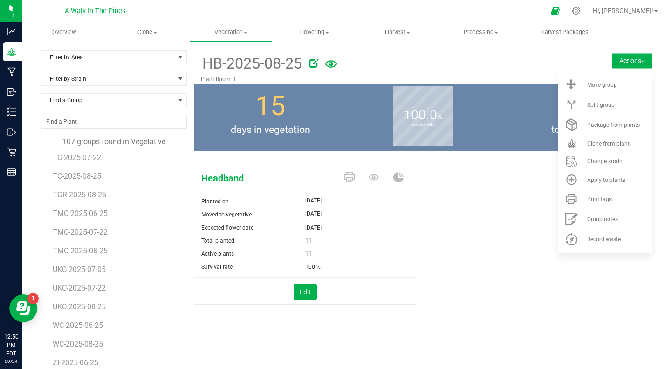
scroll to position [1769, 0]
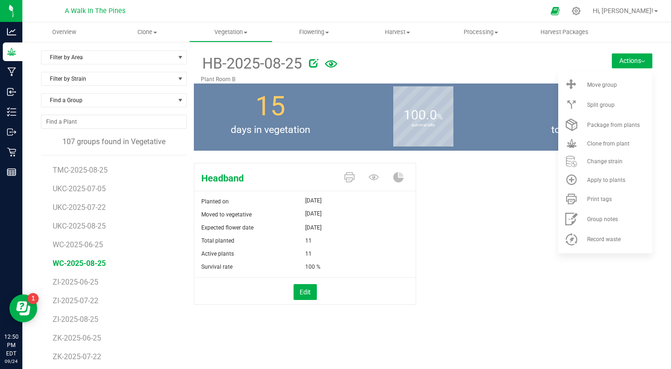
click at [67, 261] on span "WC-2025-08-25" at bounding box center [79, 263] width 53 height 9
click at [345, 175] on icon at bounding box center [349, 177] width 10 height 10
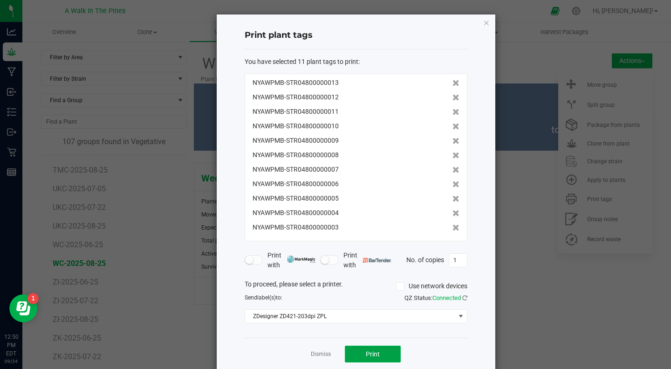
click at [362, 352] on button "Print" at bounding box center [373, 353] width 56 height 17
click at [312, 355] on link "Dismiss" at bounding box center [321, 354] width 20 height 8
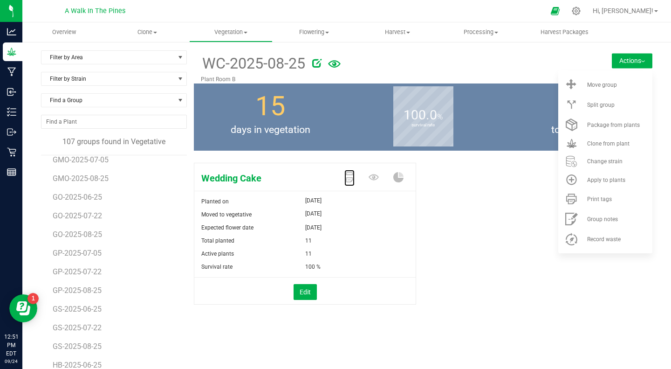
scroll to position [511, 0]
click at [62, 253] on span "GO-2025-08-25" at bounding box center [79, 253] width 52 height 9
click at [344, 181] on icon at bounding box center [349, 177] width 10 height 10
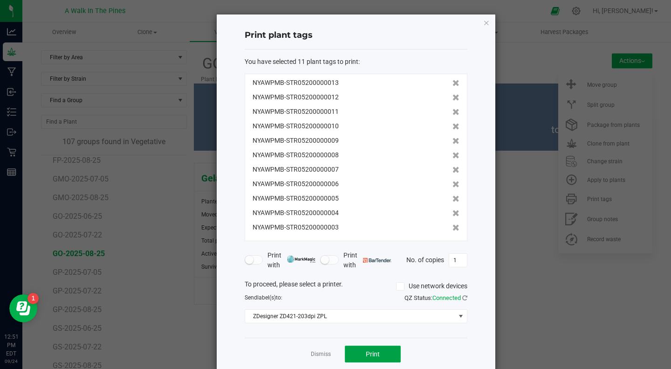
click at [363, 349] on button "Print" at bounding box center [373, 353] width 56 height 17
click at [313, 353] on link "Dismiss" at bounding box center [321, 354] width 20 height 8
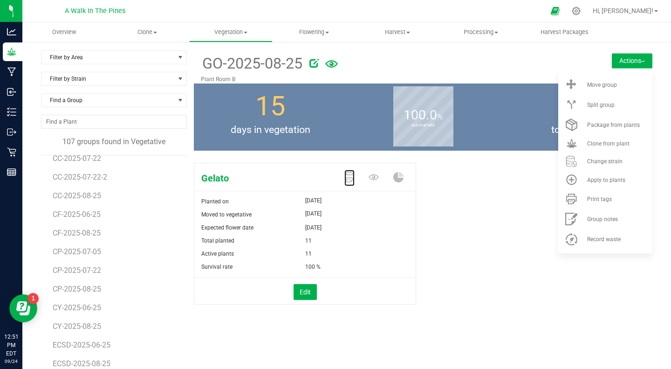
scroll to position [198, 0]
click at [66, 323] on span "CY-2025-08-25" at bounding box center [78, 324] width 51 height 9
click at [345, 176] on icon at bounding box center [349, 177] width 10 height 10
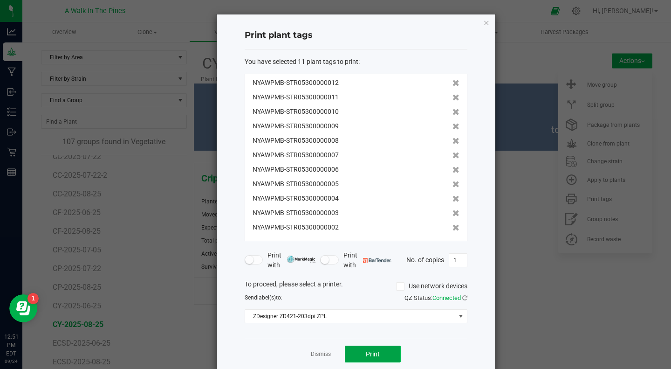
click at [366, 356] on span "Print" at bounding box center [373, 353] width 14 height 7
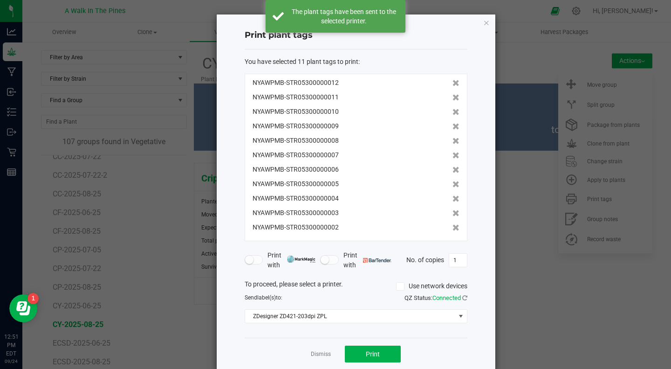
scroll to position [15, 0]
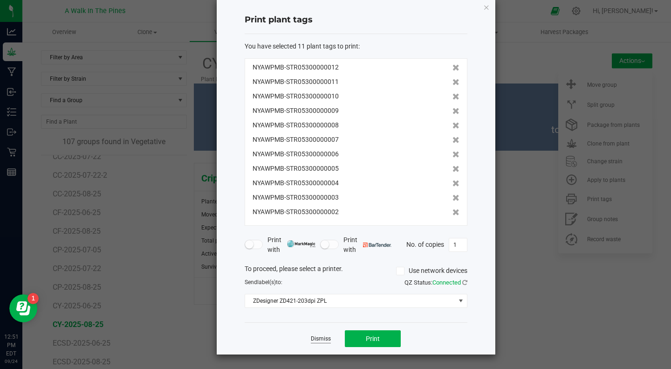
click at [318, 338] on link "Dismiss" at bounding box center [321, 339] width 20 height 8
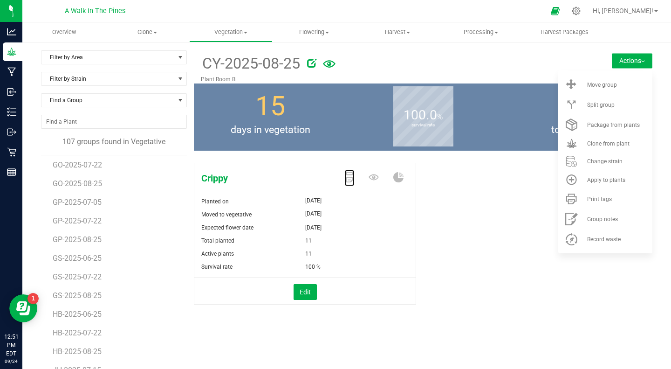
scroll to position [580, 0]
click at [67, 295] on span "GS-2025-08-25" at bounding box center [79, 296] width 52 height 9
click at [344, 176] on icon at bounding box center [349, 177] width 10 height 10
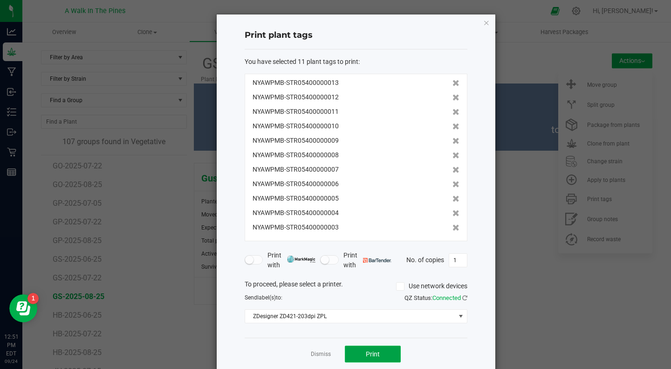
click at [369, 355] on span "Print" at bounding box center [373, 353] width 14 height 7
click at [319, 357] on link "Dismiss" at bounding box center [321, 354] width 20 height 8
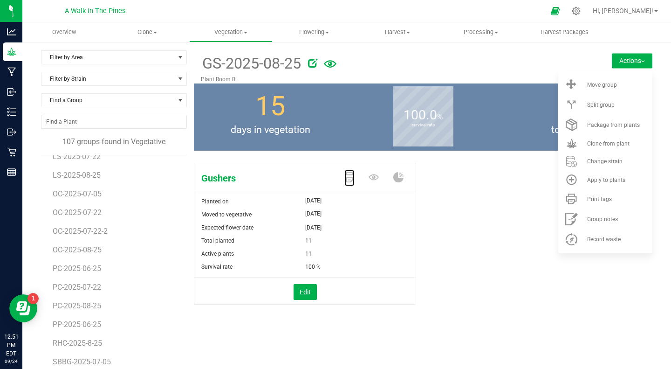
scroll to position [1186, 0]
click at [69, 304] on span "PC-2025-08-25" at bounding box center [78, 305] width 51 height 9
click at [346, 175] on icon at bounding box center [349, 177] width 10 height 10
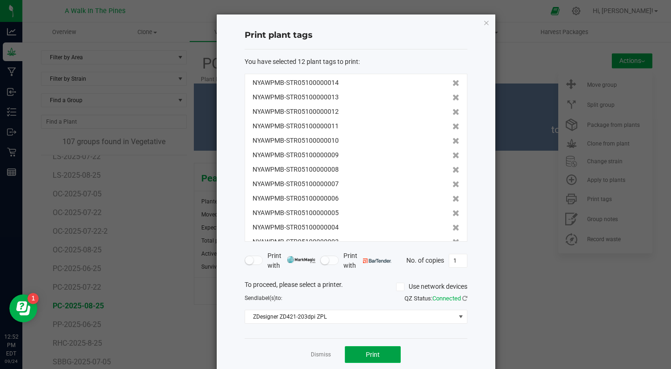
click at [367, 350] on span "Print" at bounding box center [373, 353] width 14 height 7
click at [317, 351] on link "Dismiss" at bounding box center [321, 354] width 20 height 8
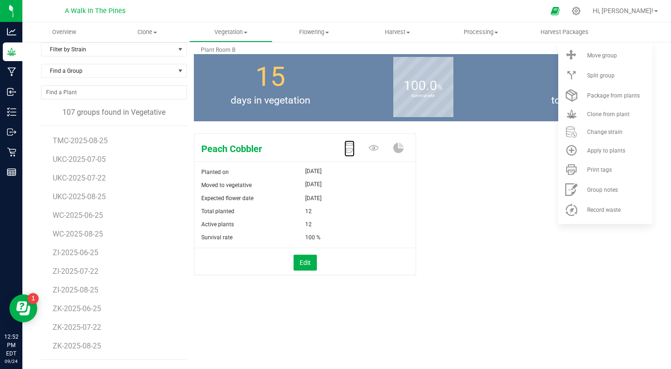
scroll to position [27, 0]
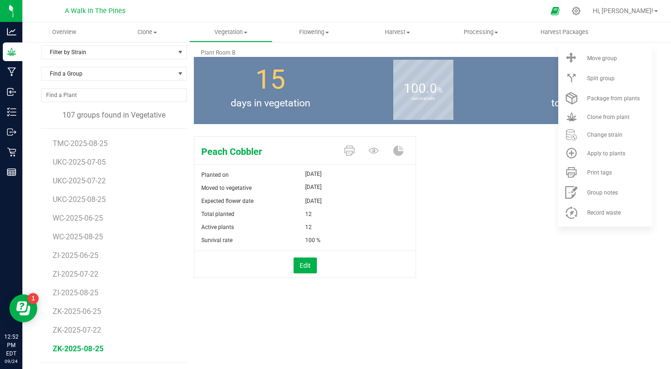
click at [66, 346] on span "ZK-2025-08-25" at bounding box center [78, 348] width 51 height 9
click at [344, 151] on icon at bounding box center [349, 150] width 10 height 10
click at [341, 151] on body "Analytics Grow Manufacturing Inbound Inventory Outbound Retail Reports 12:52 PM…" at bounding box center [335, 184] width 671 height 369
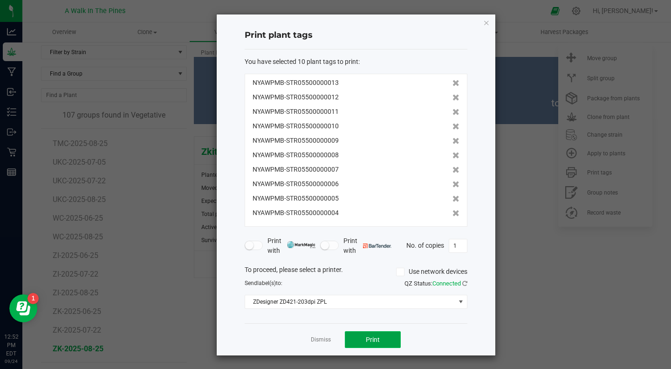
click at [366, 338] on span "Print" at bounding box center [373, 339] width 14 height 7
click at [483, 21] on icon "button" at bounding box center [486, 22] width 7 height 11
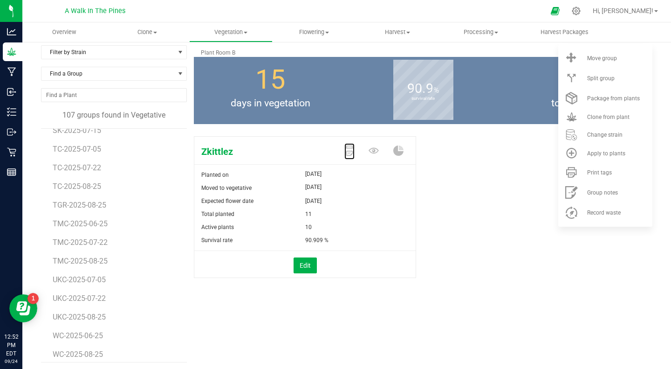
scroll to position [1651, 0]
click at [60, 259] on span "TMC-2025-08-25" at bounding box center [82, 261] width 58 height 9
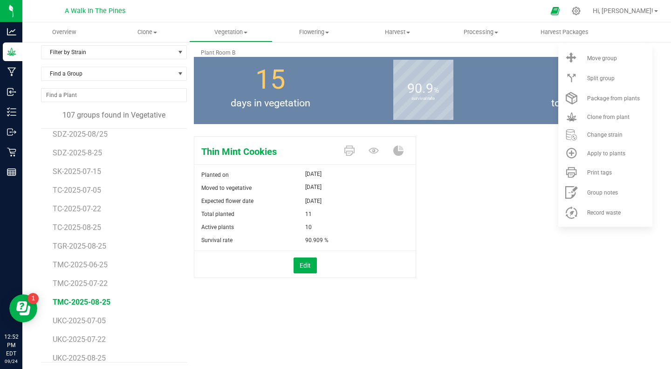
scroll to position [1610, 0]
click at [62, 248] on span "TGR-2025-08-25" at bounding box center [81, 246] width 56 height 9
click at [346, 152] on icon at bounding box center [349, 150] width 10 height 10
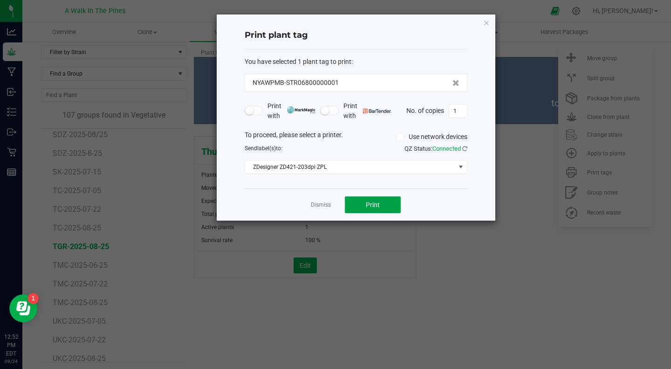
click at [370, 207] on span "Print" at bounding box center [373, 204] width 14 height 7
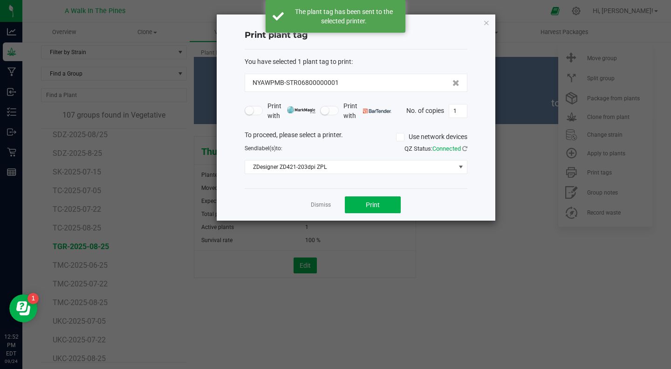
click at [421, 269] on ngb-modal-window "Print plant tag You have selected 1 plant tag to print : NYAWPMB-STR06800000001…" at bounding box center [339, 184] width 678 height 369
click at [488, 21] on icon "button" at bounding box center [486, 22] width 7 height 11
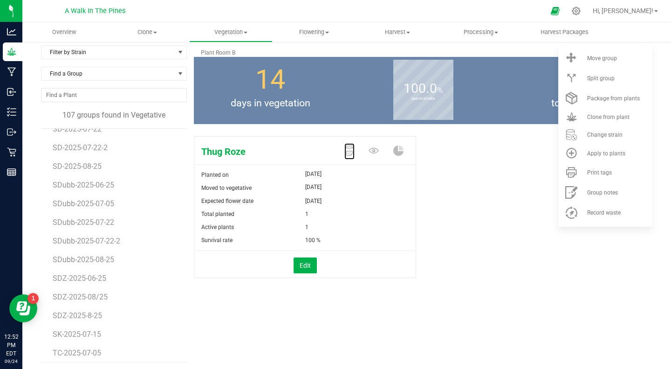
scroll to position [1448, 0]
click at [60, 297] on span "SDZ-2025-08/25" at bounding box center [81, 297] width 56 height 9
click at [60, 317] on span "SDZ-2025-8-25" at bounding box center [79, 315] width 52 height 9
click at [65, 294] on span "SDZ-2025-08/25" at bounding box center [81, 297] width 56 height 9
click at [66, 314] on span "SDZ-2025-8-25" at bounding box center [79, 315] width 52 height 9
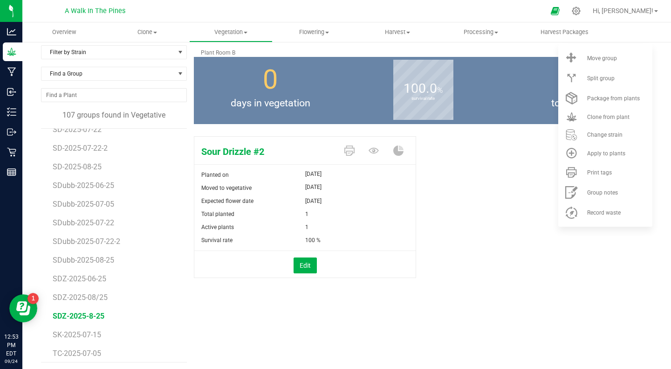
click at [63, 289] on li "SDZ-2025-08/25" at bounding box center [117, 293] width 128 height 19
click at [344, 147] on icon at bounding box center [349, 150] width 10 height 10
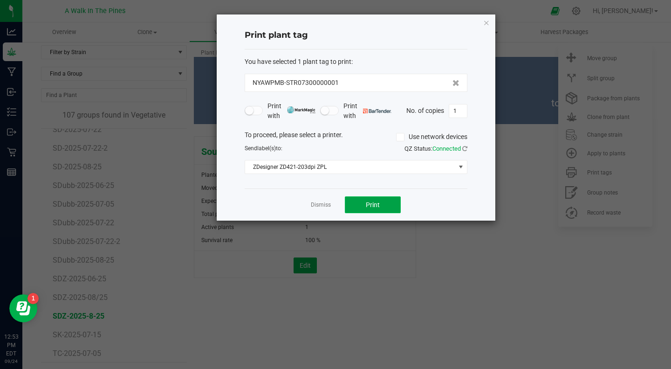
click at [359, 199] on button "Print" at bounding box center [373, 204] width 56 height 17
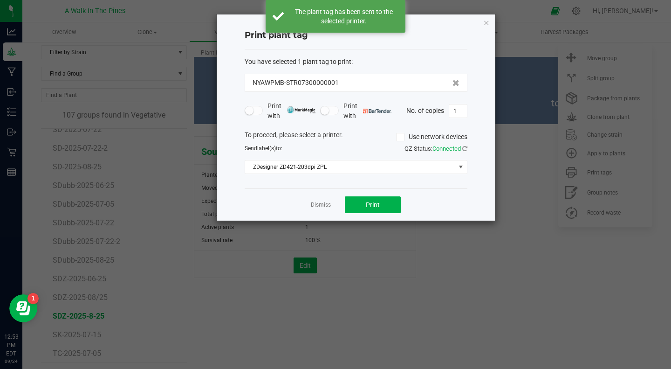
click at [76, 295] on ngb-modal-window "Print plant tag You have selected 1 plant tag to print : NYAWPMB-STR07300000001…" at bounding box center [339, 184] width 678 height 369
click at [317, 208] on link "Dismiss" at bounding box center [321, 205] width 20 height 8
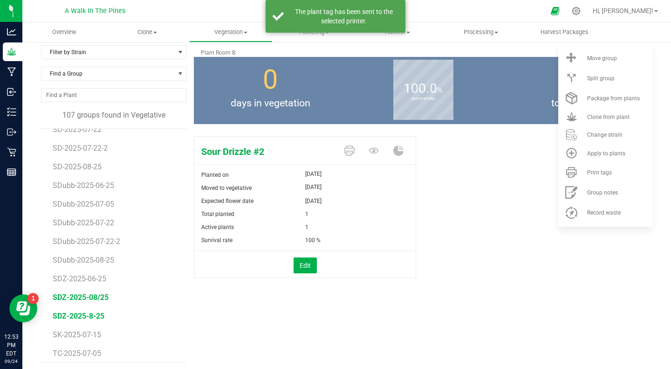
click at [71, 294] on span "SDZ-2025-08/25" at bounding box center [81, 297] width 56 height 9
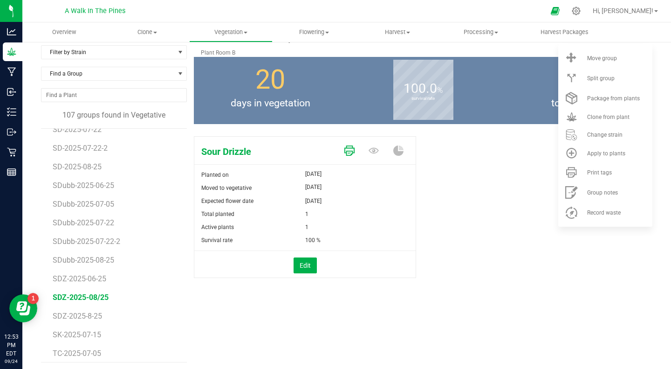
click at [349, 151] on icon at bounding box center [349, 150] width 10 height 10
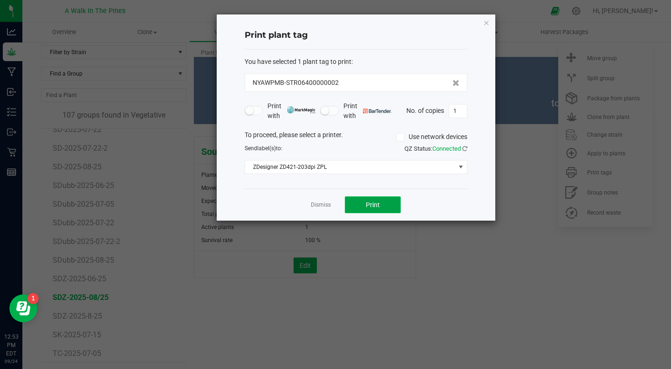
click at [370, 203] on span "Print" at bounding box center [373, 204] width 14 height 7
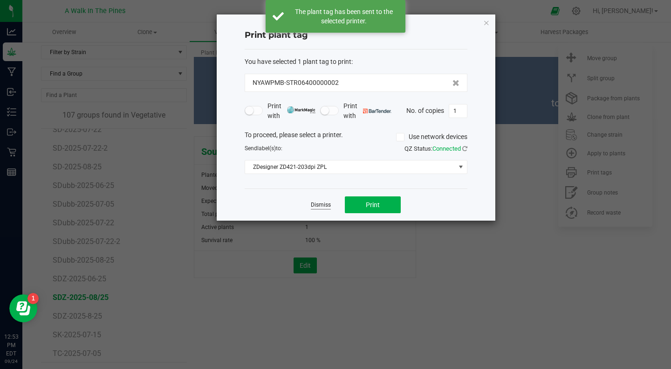
click at [325, 204] on link "Dismiss" at bounding box center [321, 205] width 20 height 8
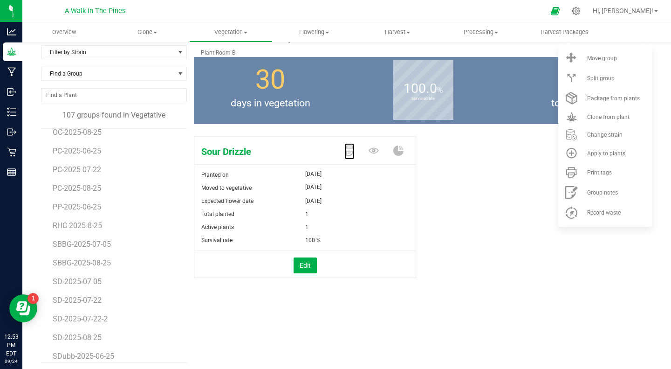
scroll to position [1277, 0]
click at [60, 228] on span "RHC-2025-8-25" at bounding box center [79, 225] width 52 height 9
click at [345, 150] on icon at bounding box center [349, 150] width 10 height 10
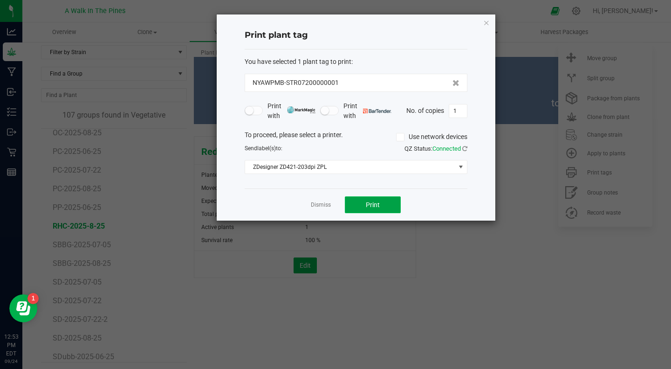
click at [365, 201] on button "Print" at bounding box center [373, 204] width 56 height 17
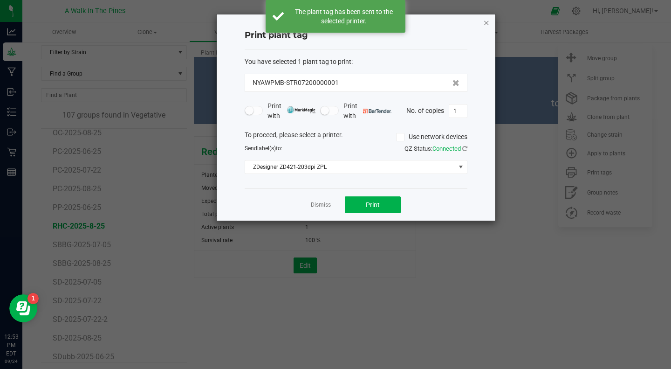
click at [487, 22] on icon "button" at bounding box center [486, 22] width 7 height 11
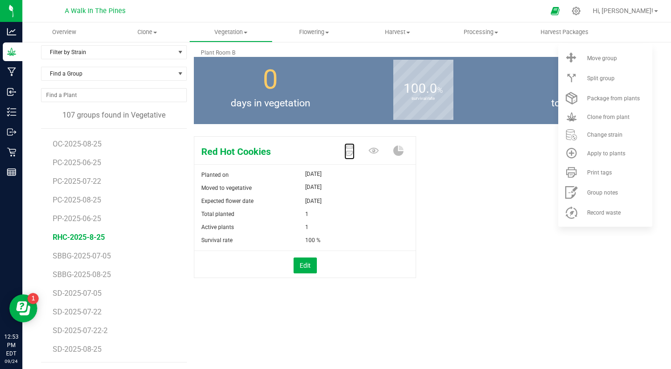
scroll to position [1264, 0]
click at [59, 197] on span "PC-2025-08-25" at bounding box center [78, 200] width 51 height 9
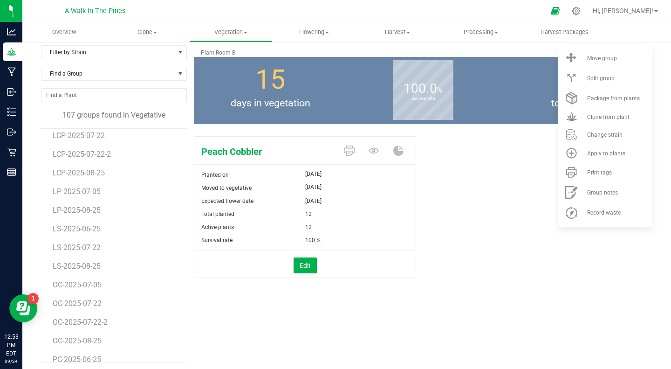
scroll to position [1068, 0]
click at [59, 212] on span "LP-2025-08-25" at bounding box center [78, 210] width 51 height 9
click at [59, 194] on span "KC-2025-08-25" at bounding box center [78, 191] width 51 height 9
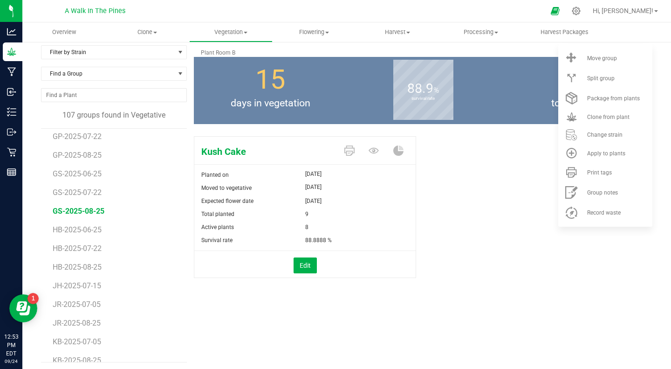
click at [74, 208] on span "GS-2025-08-25" at bounding box center [79, 210] width 52 height 9
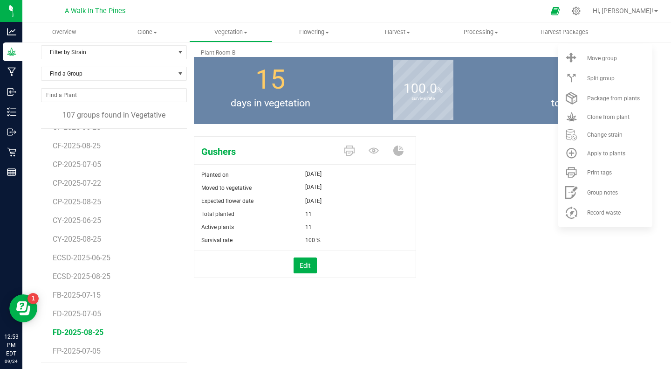
scroll to position [224, 0]
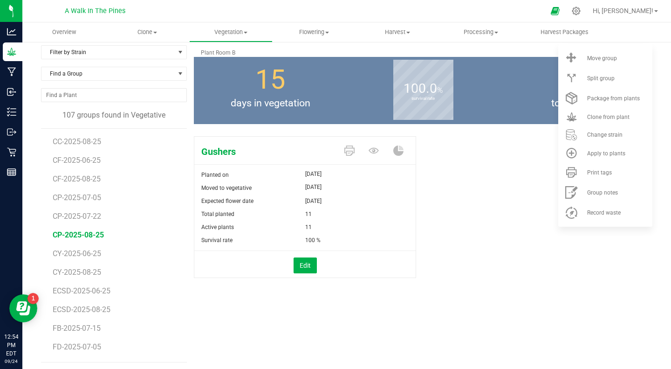
click at [64, 231] on span "CP-2025-08-25" at bounding box center [78, 234] width 51 height 9
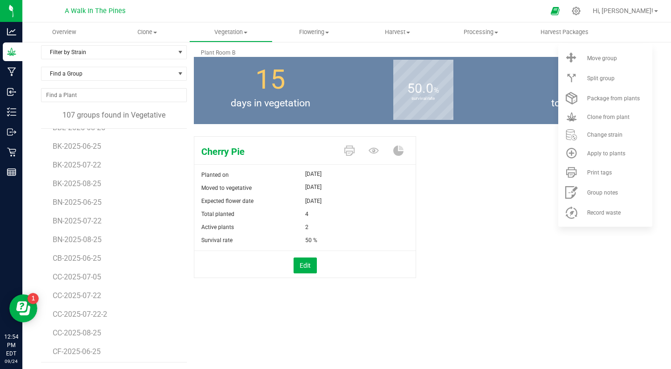
scroll to position [32, 0]
click at [61, 242] on span "BN-2025-08-25" at bounding box center [79, 239] width 52 height 9
drag, startPoint x: 463, startPoint y: 228, endPoint x: 430, endPoint y: 216, distance: 35.8
click at [430, 216] on div "Blue Nerds Planted on [DATE] Moved to vegetative [DATE] Expected flower date [D…" at bounding box center [423, 216] width 459 height 169
